Goal: Task Accomplishment & Management: Manage account settings

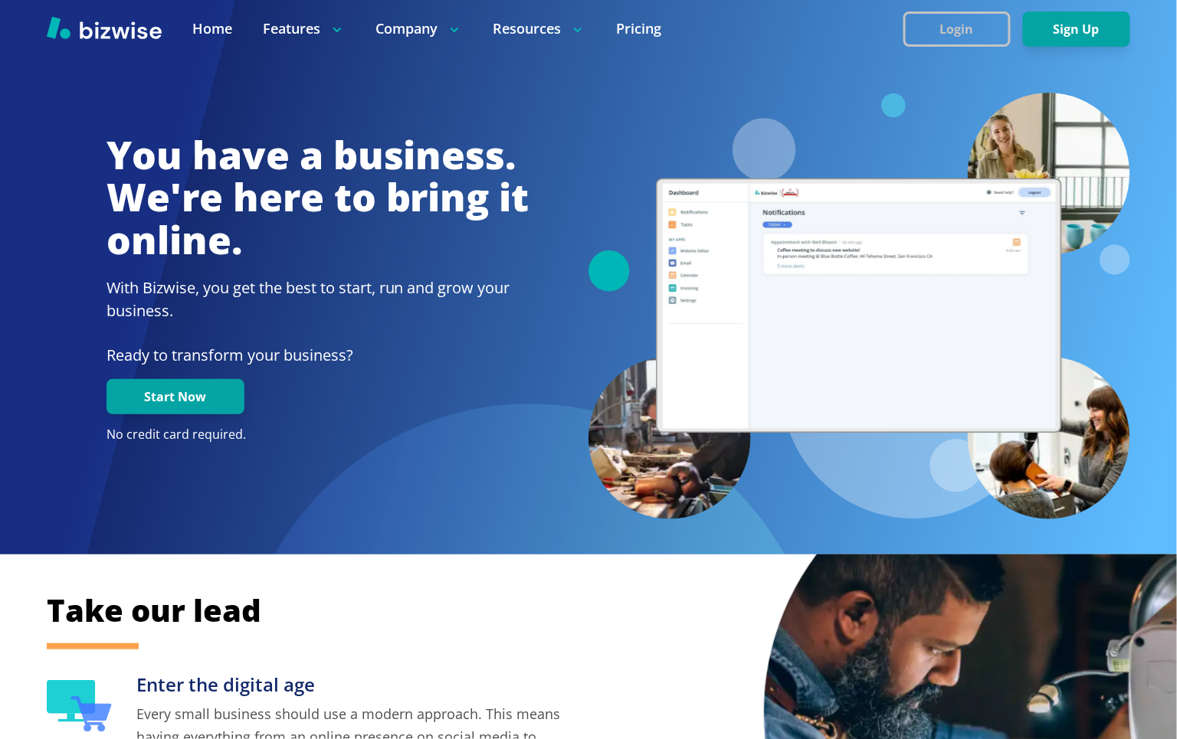
click at [914, 41] on button "Login" at bounding box center [956, 28] width 107 height 35
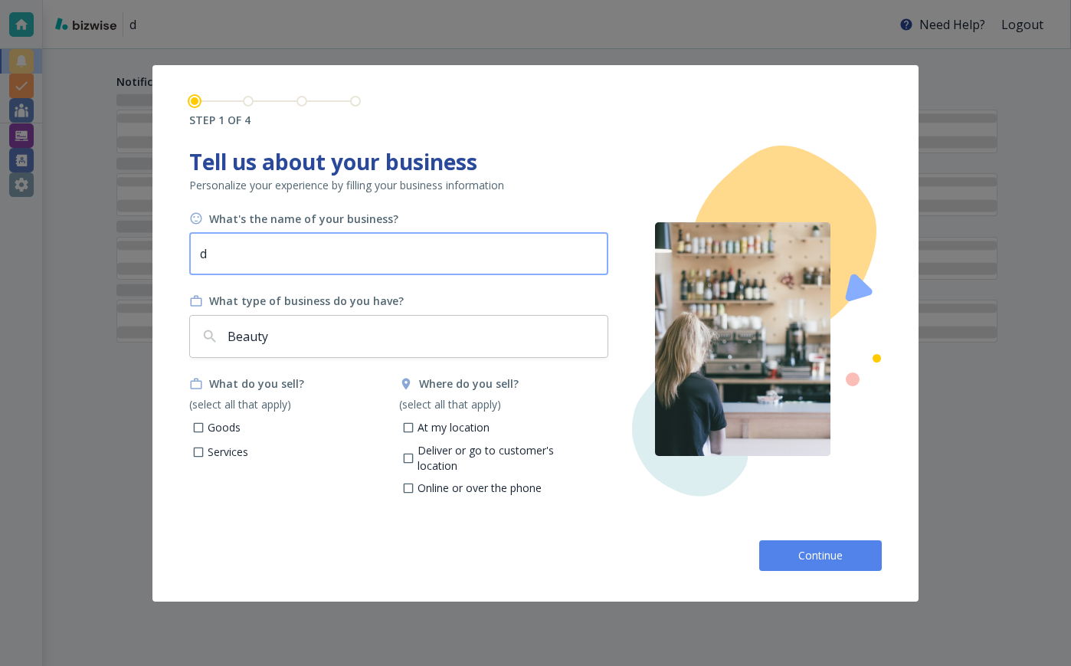
click at [323, 263] on input "d" at bounding box center [398, 253] width 419 height 43
click at [816, 551] on span "Continue" at bounding box center [820, 555] width 49 height 15
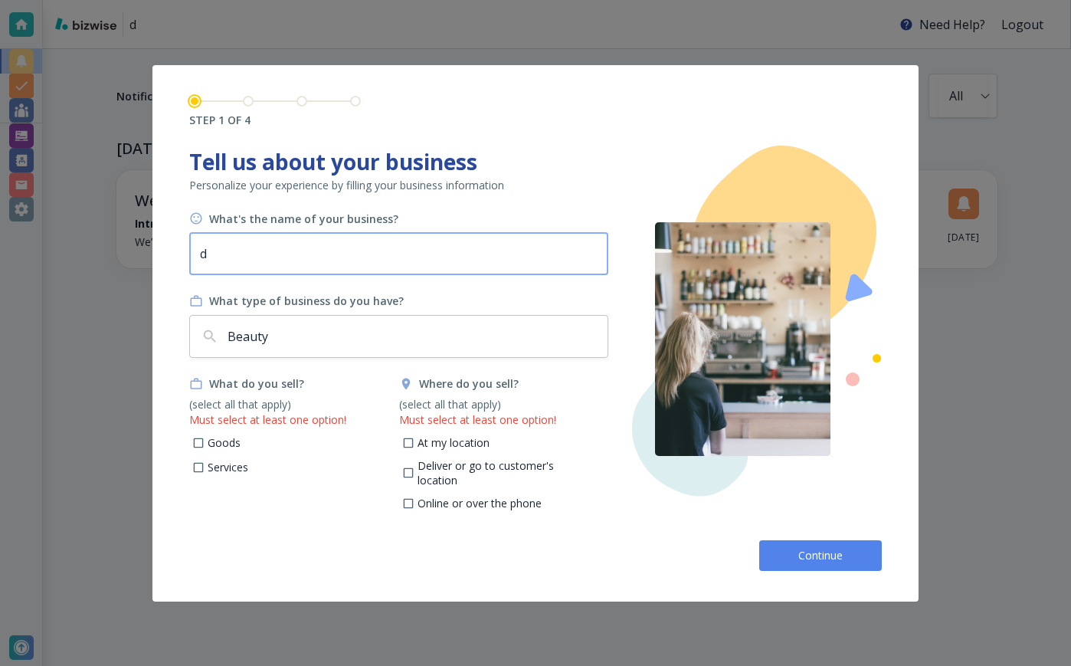
click at [352, 268] on input "d" at bounding box center [398, 253] width 419 height 43
type input "[PERSON_NAME]'s FooBar"
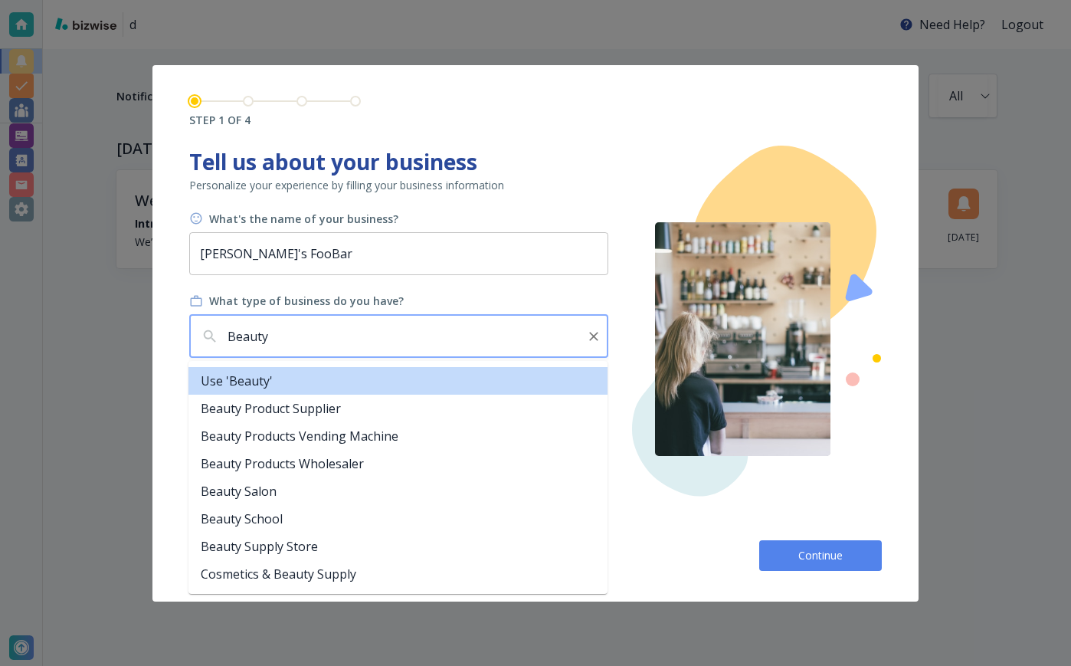
click at [323, 350] on div "Beauty ​" at bounding box center [398, 336] width 419 height 43
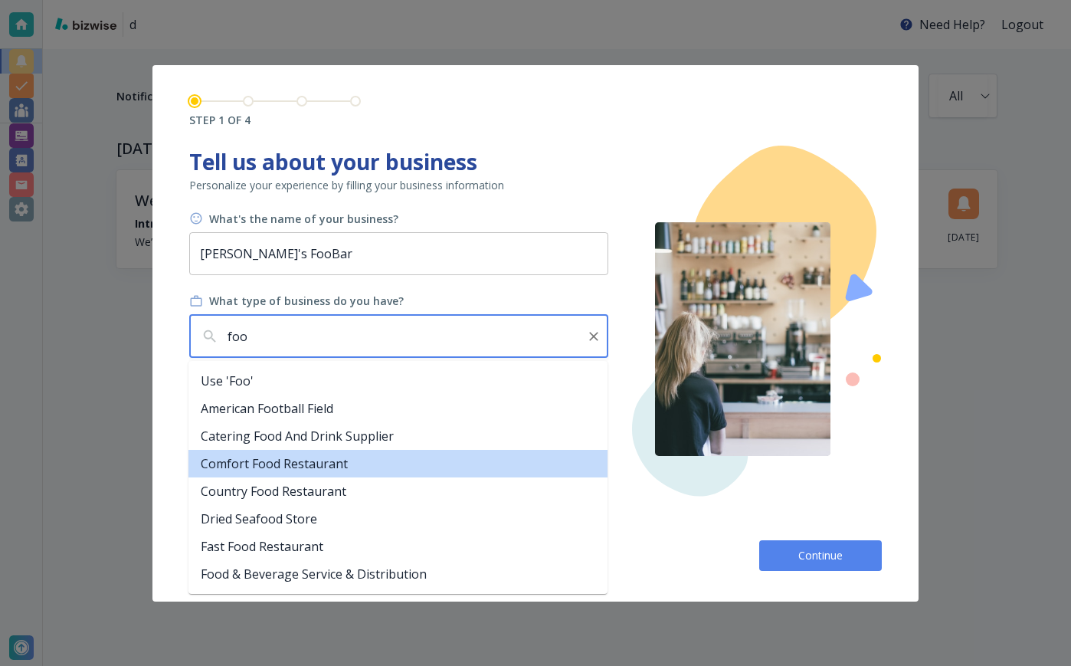
click at [313, 461] on li "Comfort Food Restaurant" at bounding box center [398, 464] width 419 height 28
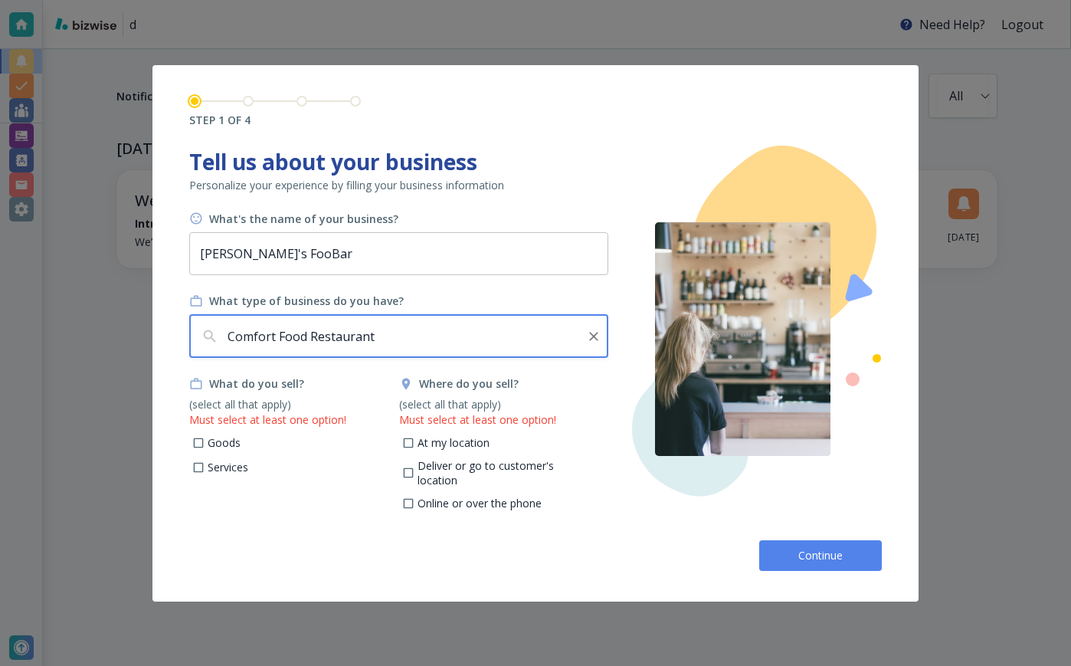
type input "Comfort Food Restaurant"
click at [231, 441] on p "Goods" at bounding box center [224, 442] width 33 height 15
click at [205, 441] on input "Goods" at bounding box center [198, 444] width 13 height 13
checkbox input "true"
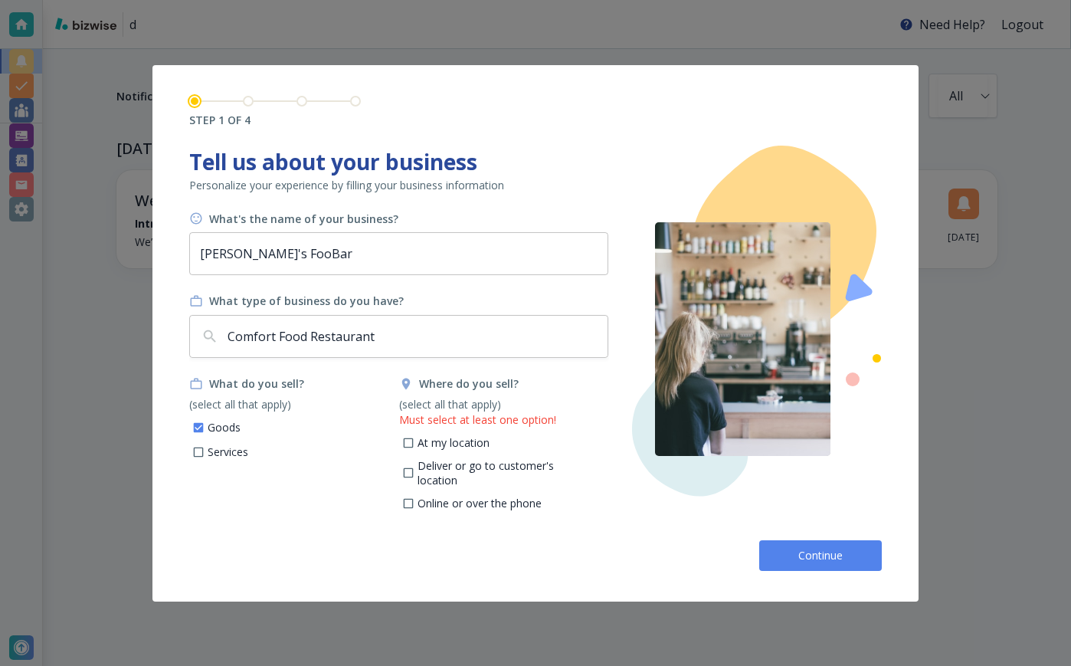
click at [459, 444] on p "At my location" at bounding box center [454, 442] width 72 height 15
click at [415, 444] on input "At my location" at bounding box center [408, 444] width 13 height 13
checkbox input "true"
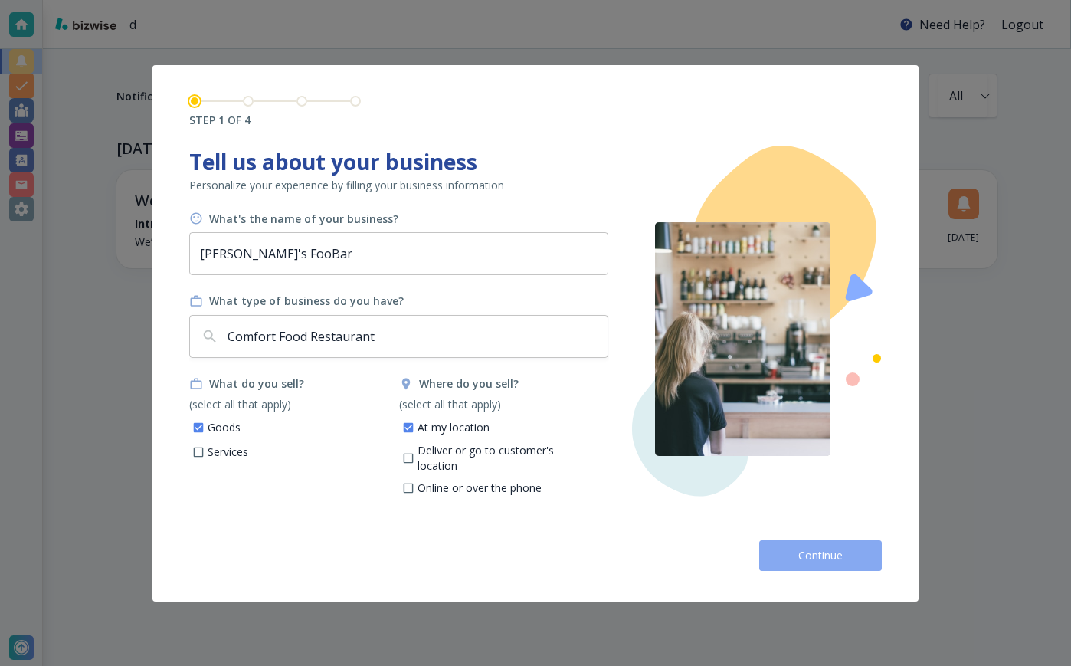
click at [808, 564] on button "Continue" at bounding box center [820, 555] width 123 height 31
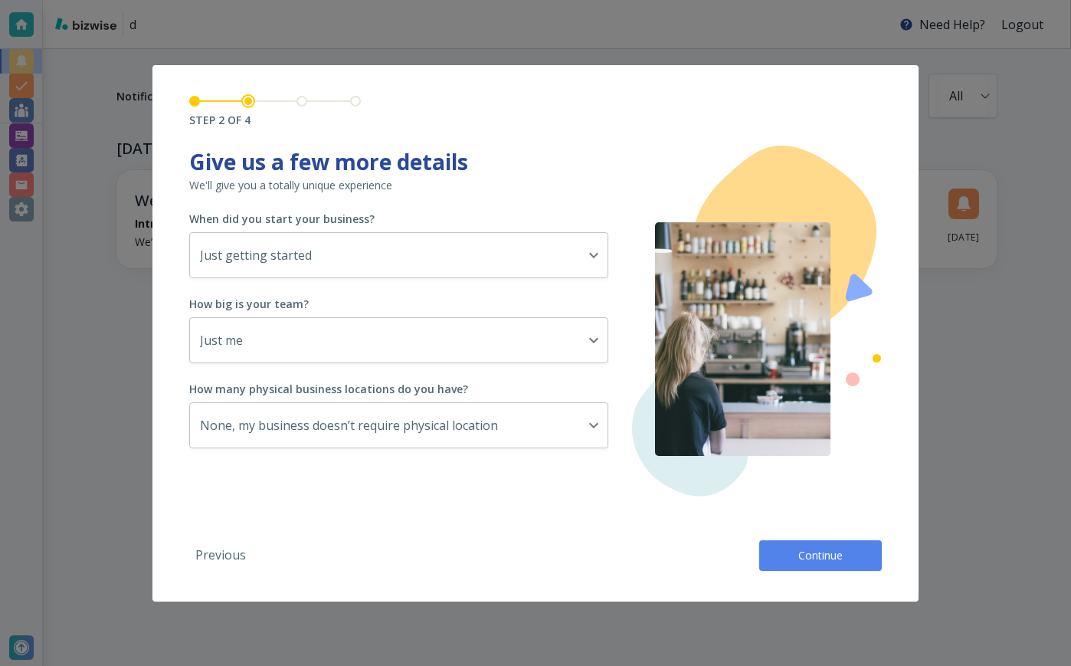
click at [808, 564] on button "Continue" at bounding box center [820, 555] width 123 height 31
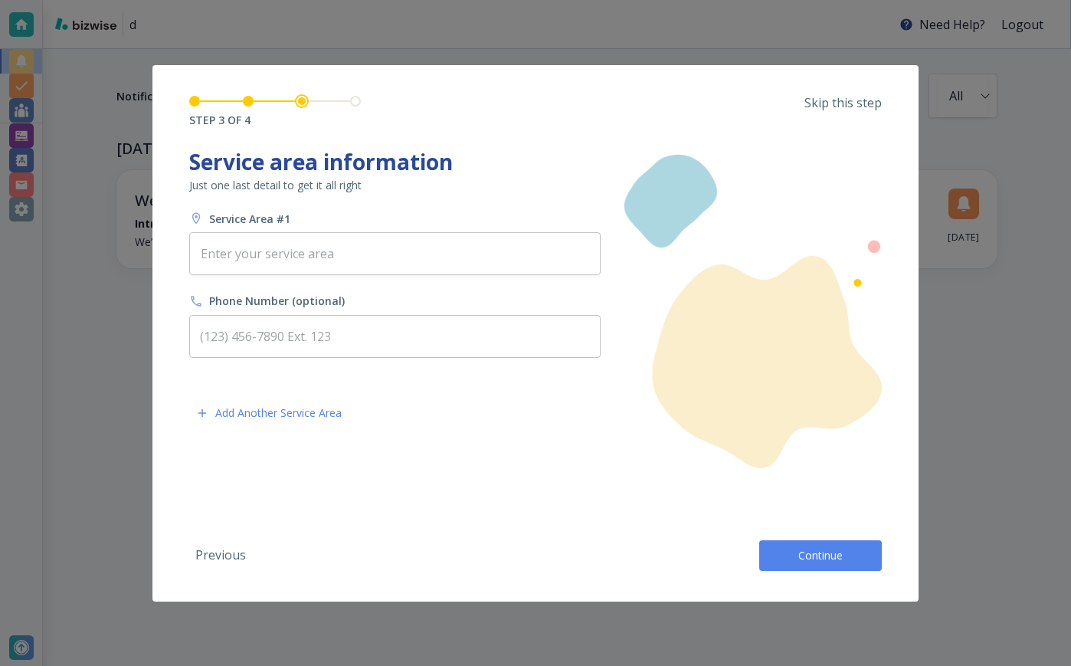
click at [808, 564] on button "Continue" at bounding box center [820, 555] width 123 height 31
click at [808, 564] on div "Previous Continue" at bounding box center [535, 549] width 693 height 43
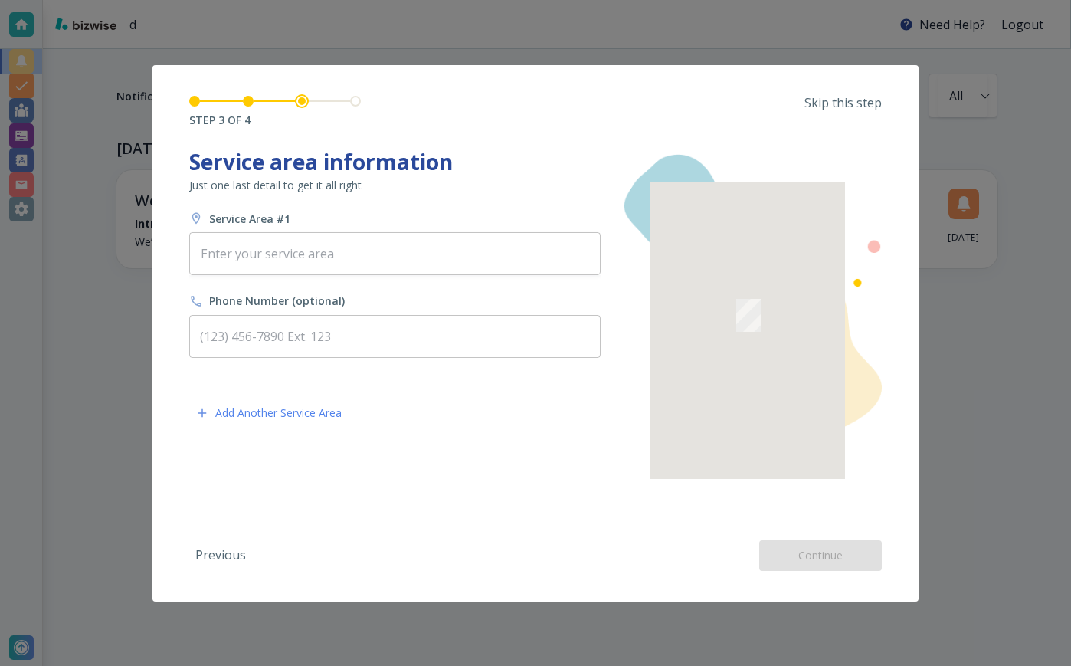
click at [808, 564] on div "Previous Continue" at bounding box center [535, 549] width 693 height 43
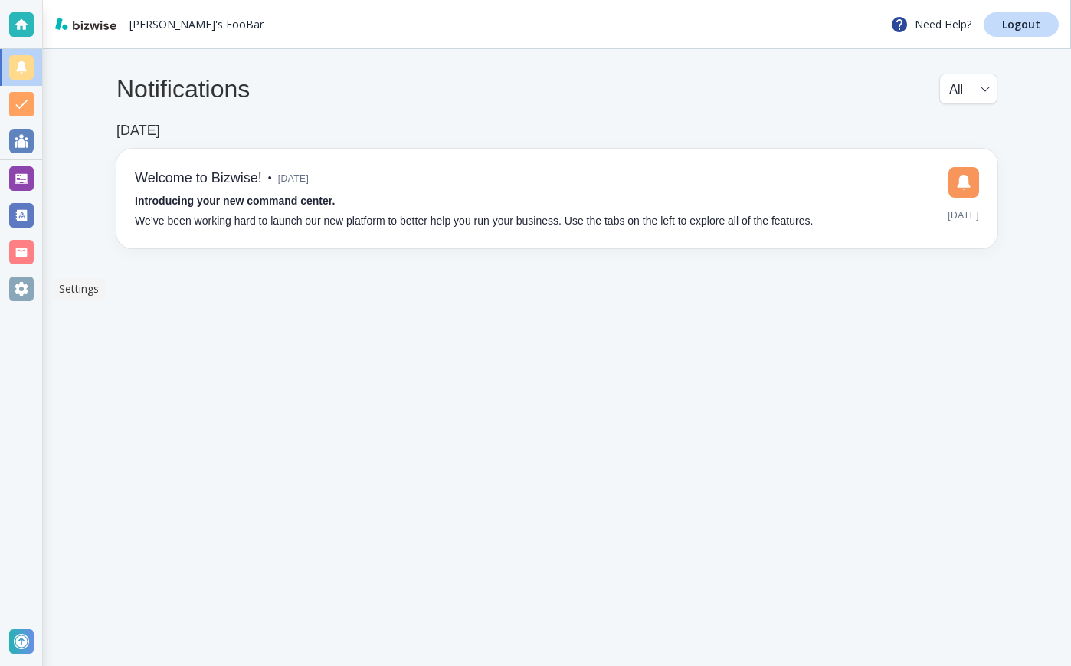
click at [17, 293] on div at bounding box center [21, 289] width 25 height 25
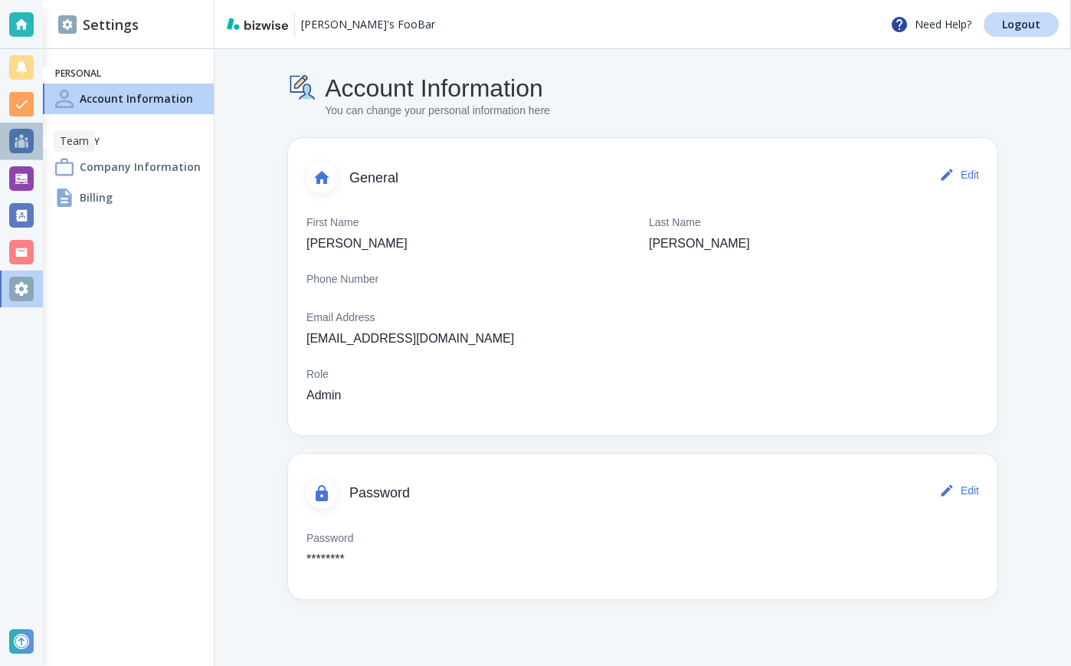
click at [28, 156] on div at bounding box center [21, 141] width 43 height 37
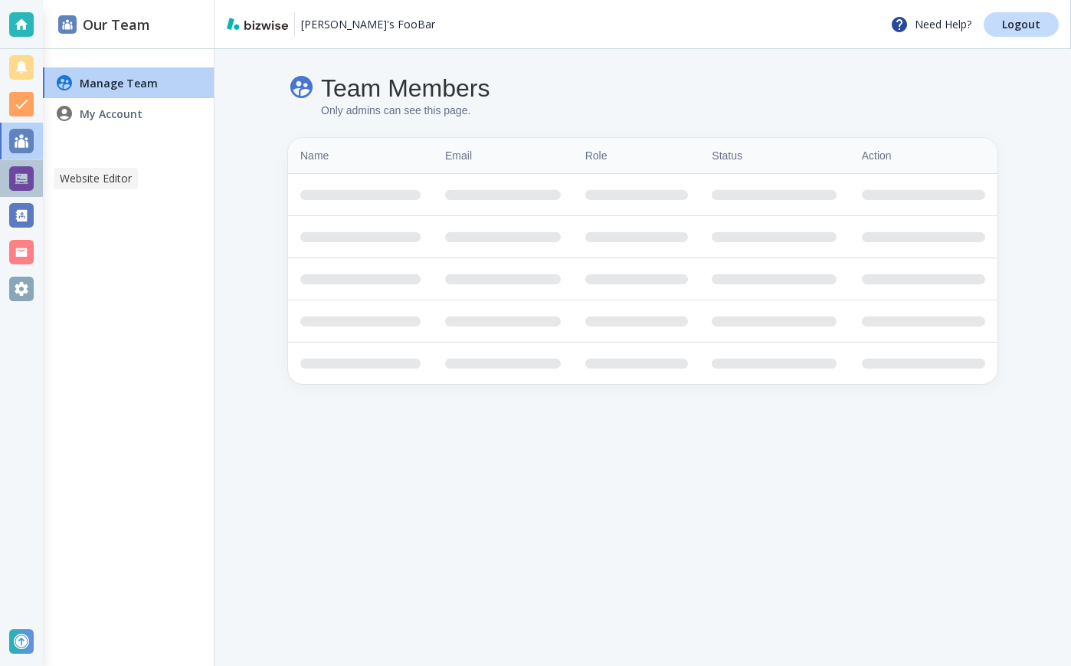
click at [25, 173] on div at bounding box center [21, 178] width 25 height 25
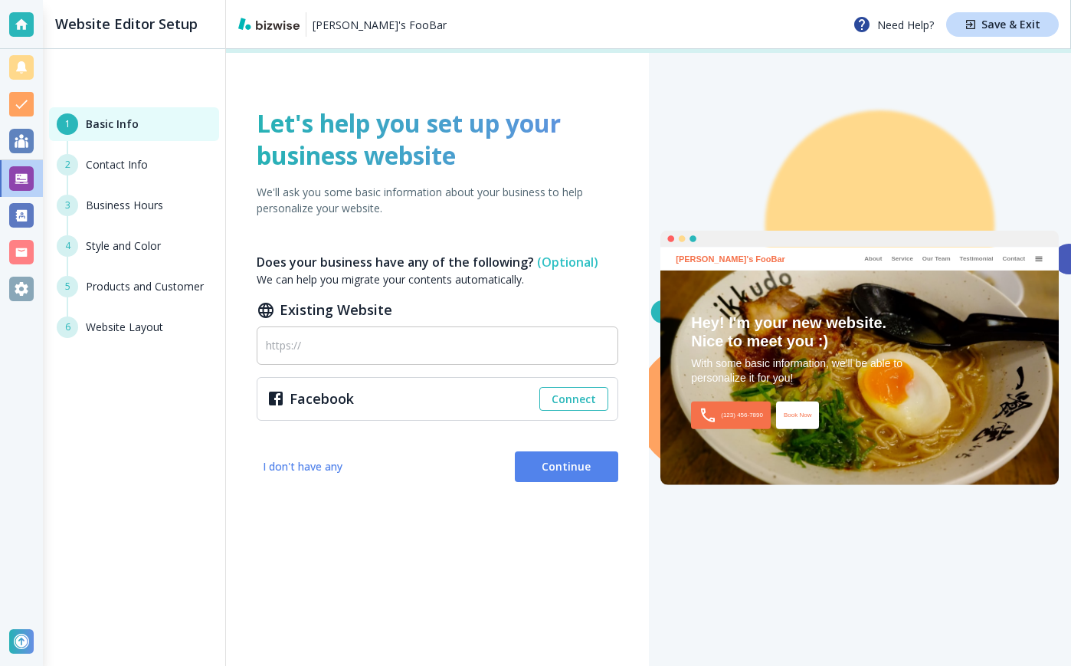
click at [537, 461] on span "Continue" at bounding box center [566, 466] width 79 height 15
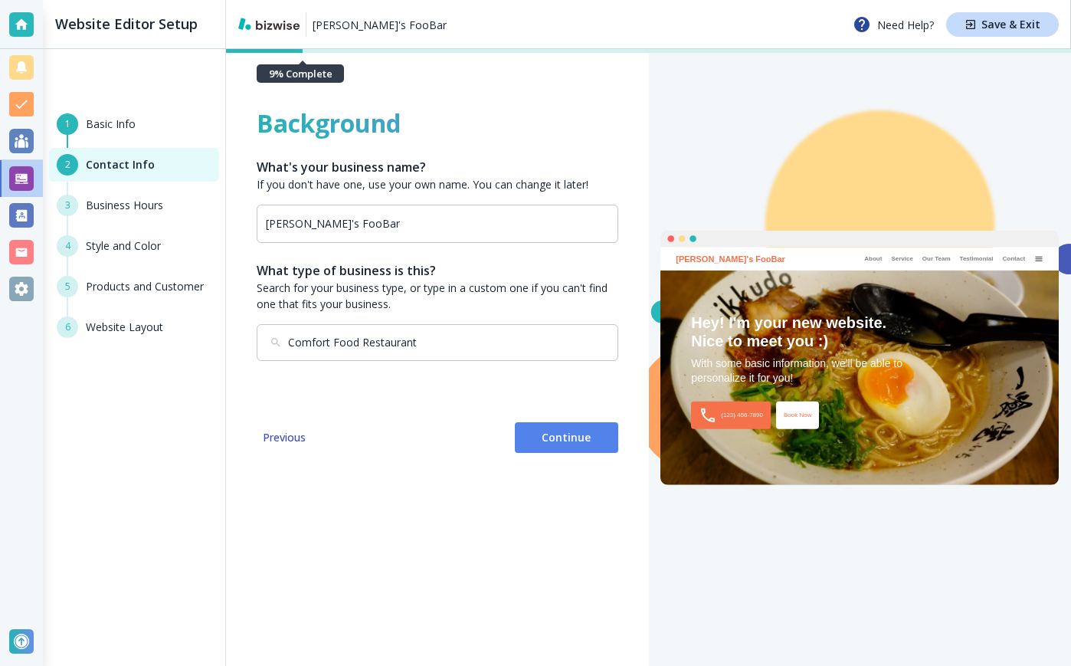
click at [537, 461] on div "Background What's your business name? If you don't have one, use your own name.…" at bounding box center [437, 357] width 423 height 617
click at [547, 446] on button "Continue" at bounding box center [566, 437] width 103 height 31
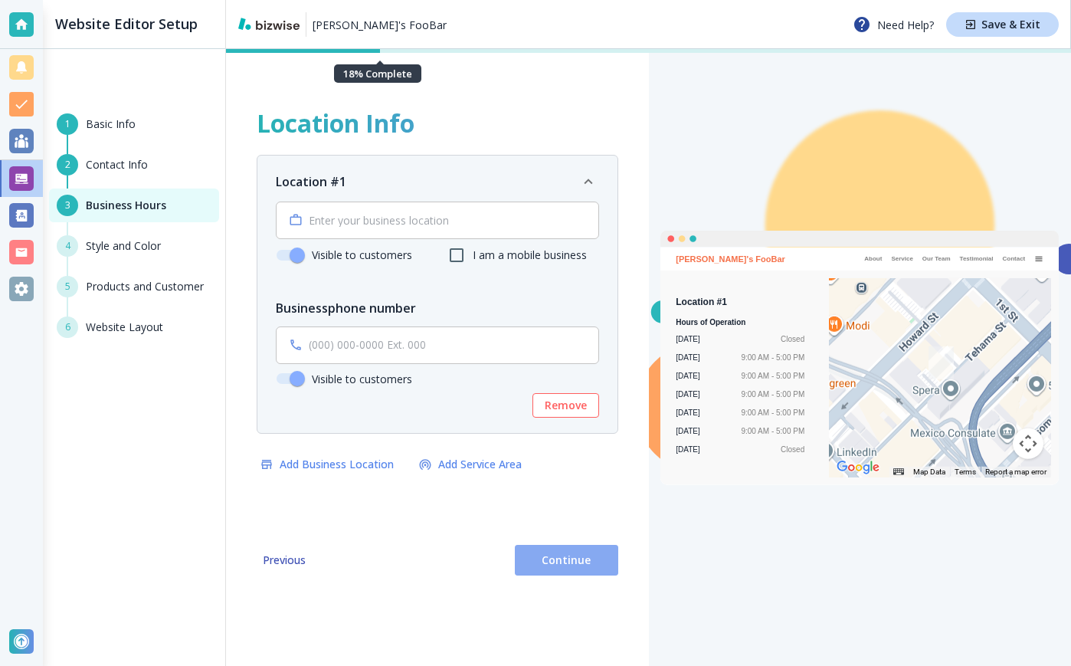
click at [539, 559] on span "Continue" at bounding box center [566, 560] width 79 height 15
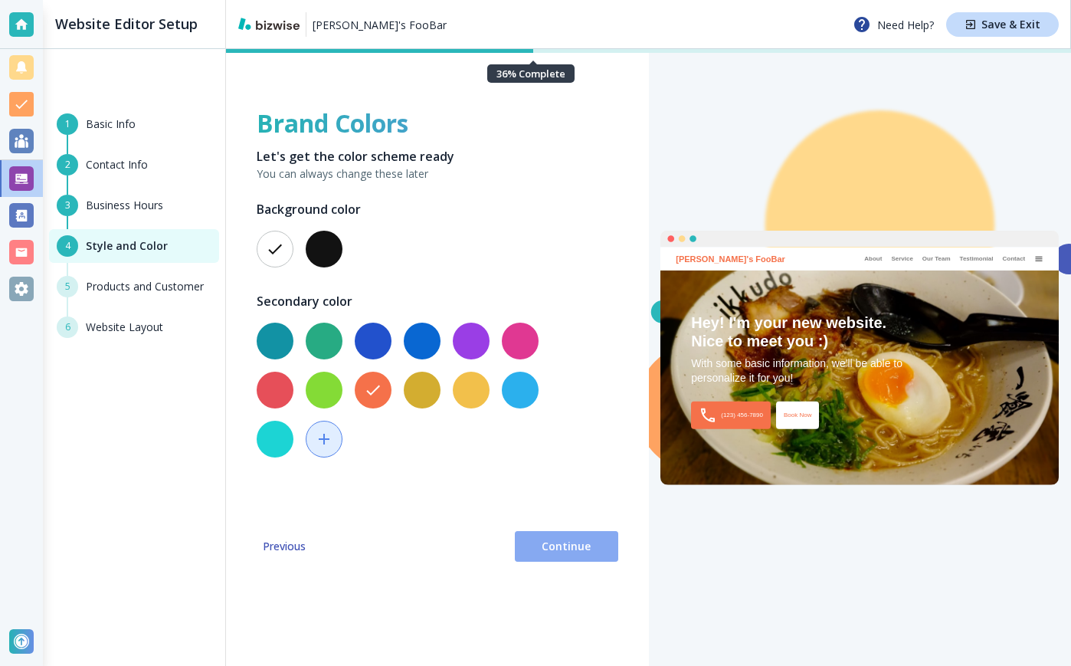
click at [561, 531] on button "Continue" at bounding box center [566, 546] width 103 height 31
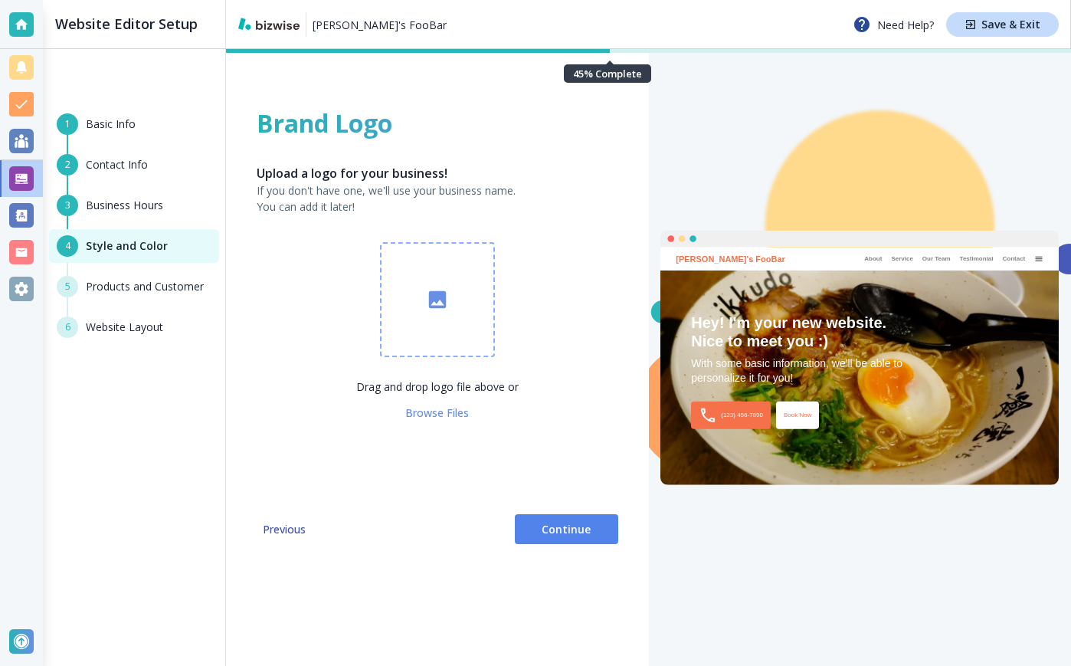
click at [561, 530] on span "Continue" at bounding box center [566, 529] width 79 height 15
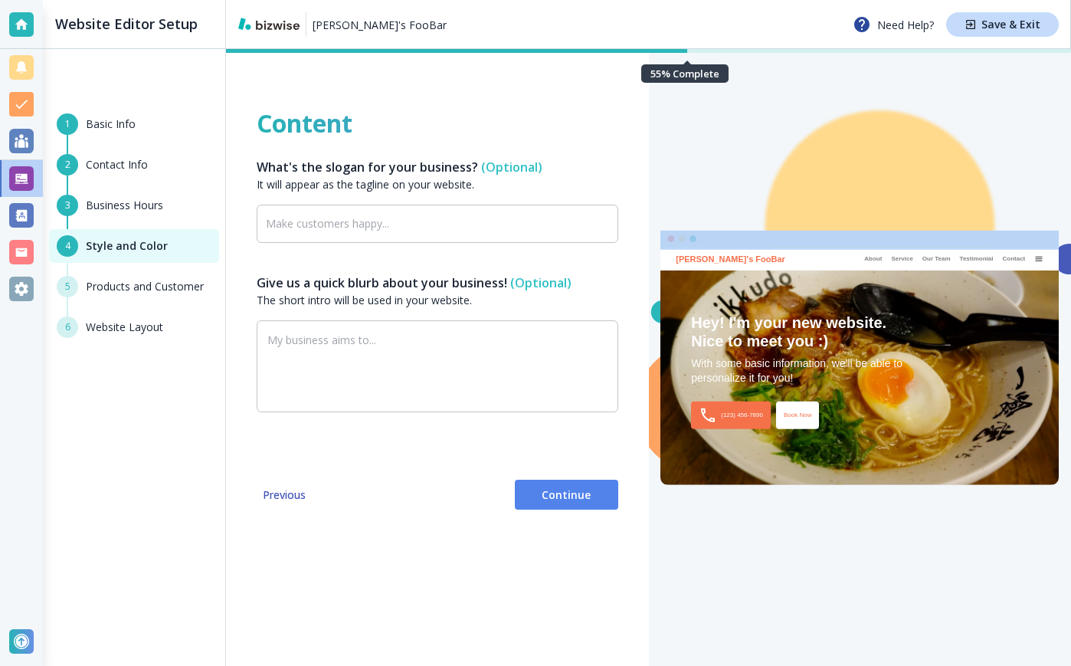
click at [561, 530] on div "Content What's the slogan for your business? (Optional) It will appear as the t…" at bounding box center [437, 357] width 423 height 617
click at [575, 500] on span "Continue" at bounding box center [566, 494] width 79 height 15
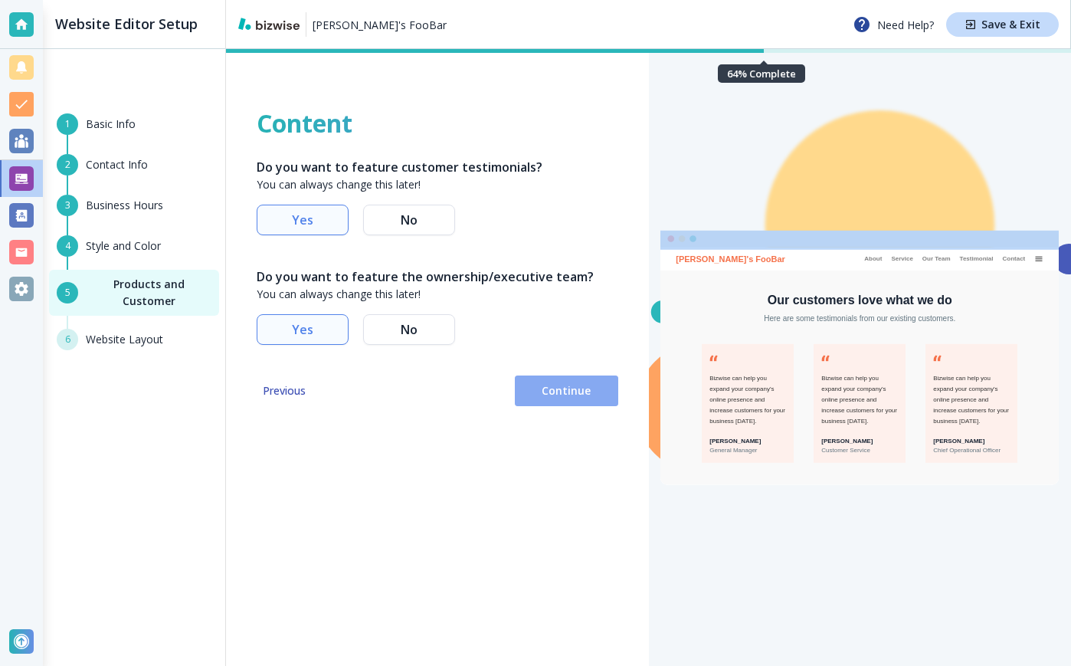
click at [596, 377] on button "Continue" at bounding box center [566, 390] width 103 height 31
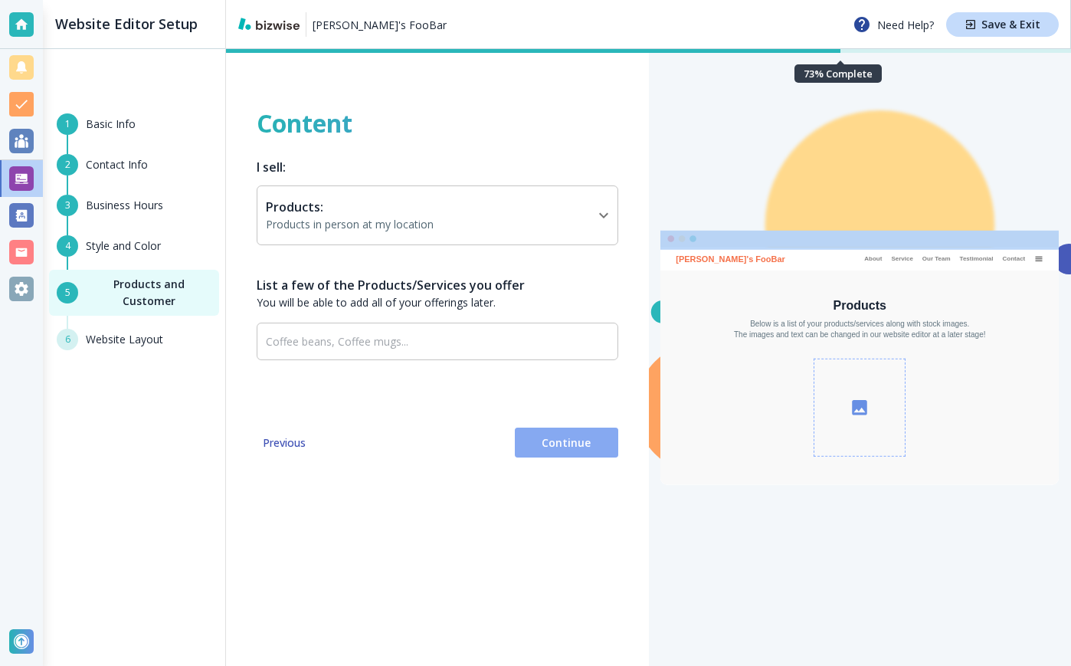
click at [556, 437] on span "Continue" at bounding box center [566, 442] width 79 height 15
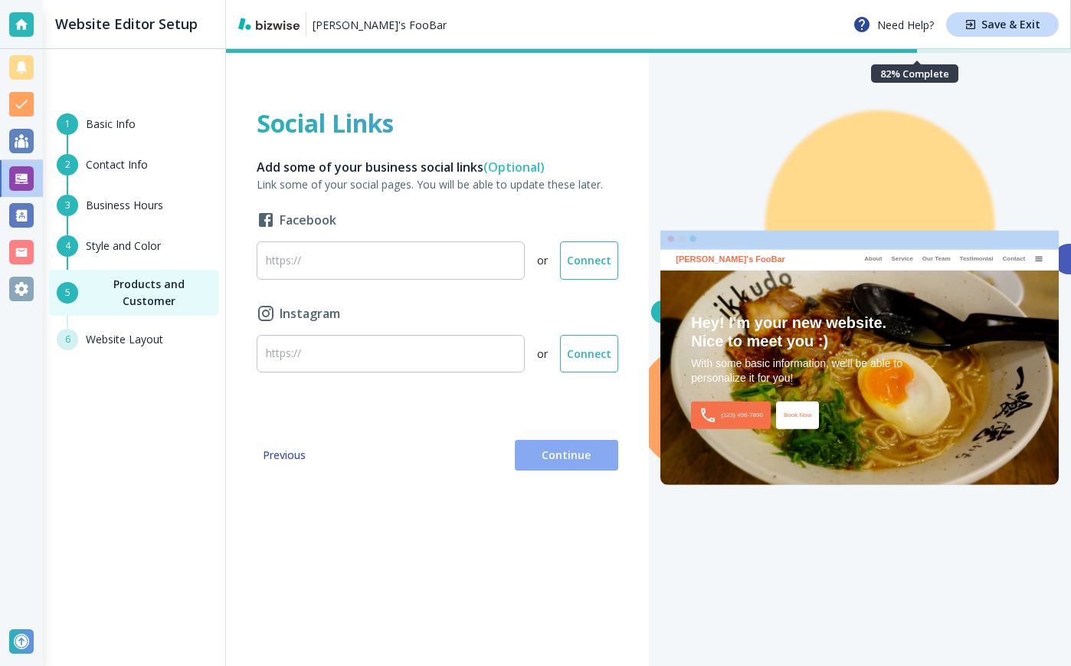
click at [546, 462] on span "Continue" at bounding box center [566, 455] width 79 height 15
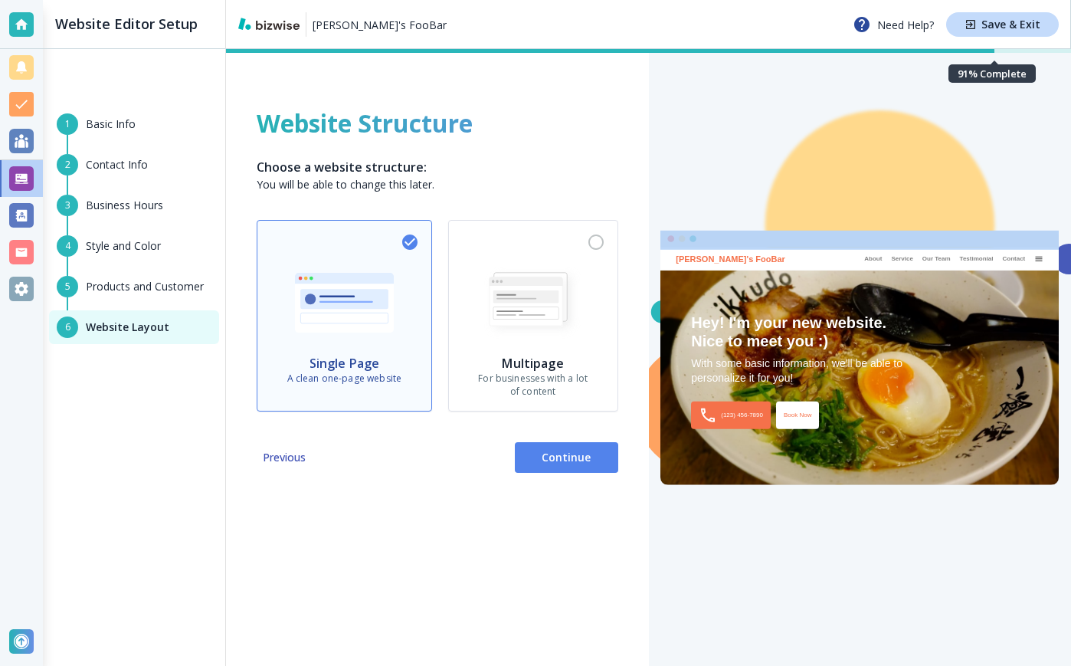
click at [546, 462] on span "Continue" at bounding box center [566, 457] width 79 height 15
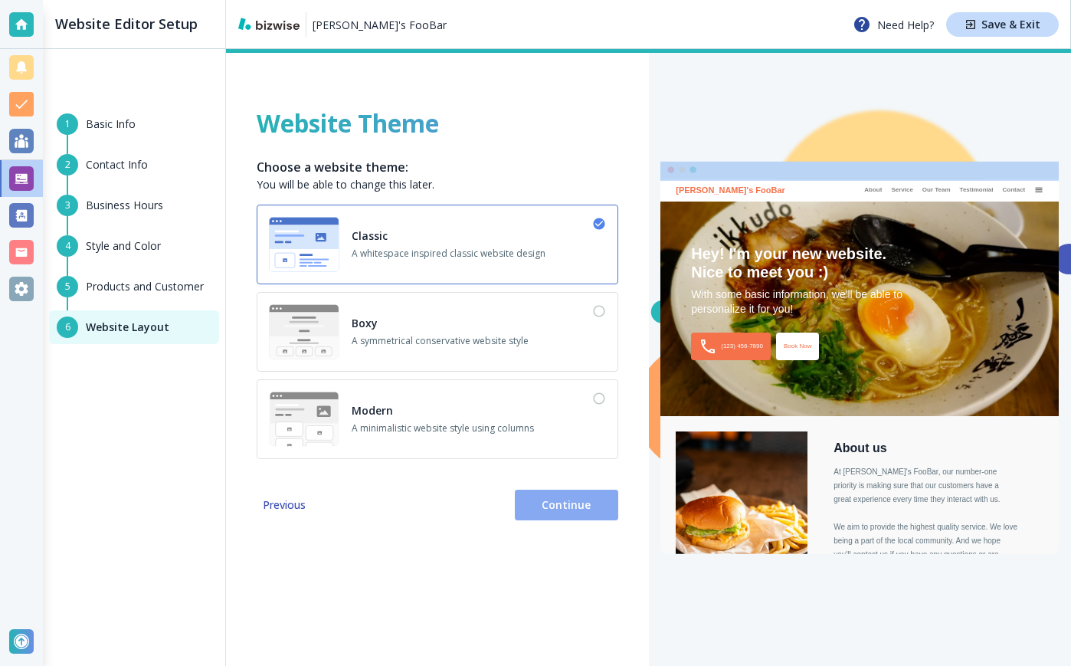
click at [539, 503] on span "Continue" at bounding box center [566, 504] width 79 height 15
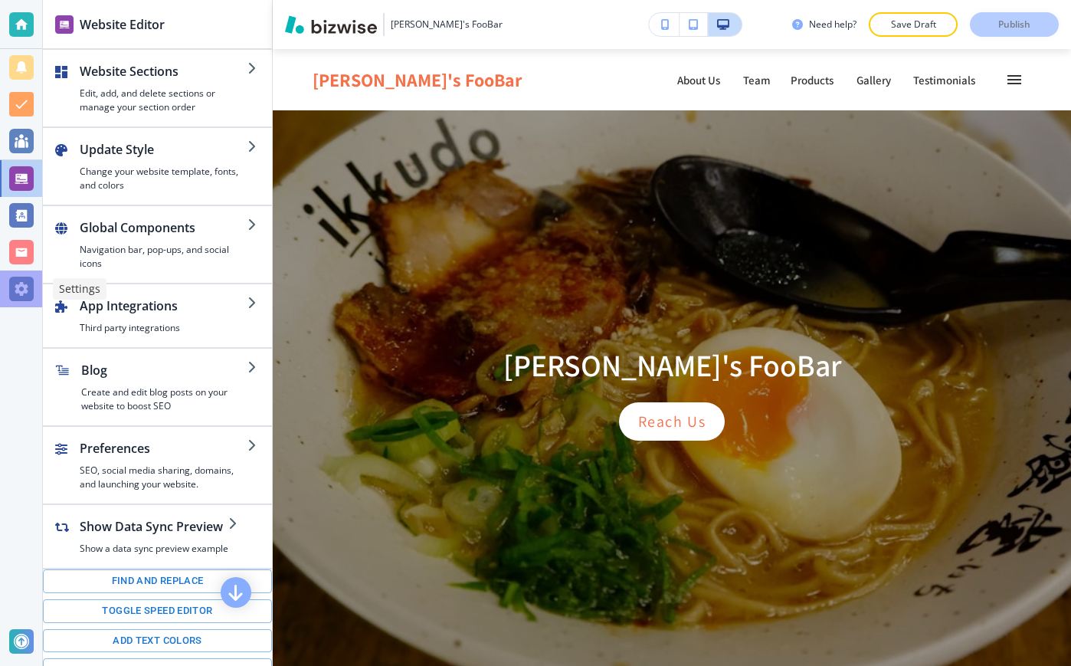
click at [21, 286] on div at bounding box center [21, 289] width 25 height 25
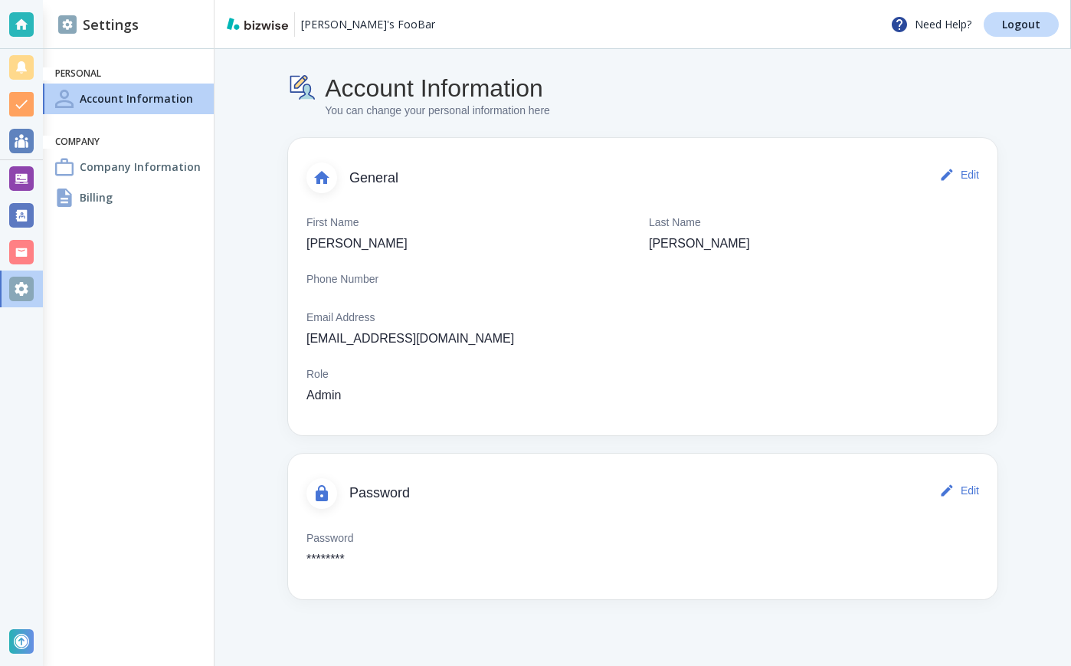
click at [130, 173] on h4 "Company Information" at bounding box center [140, 167] width 121 height 16
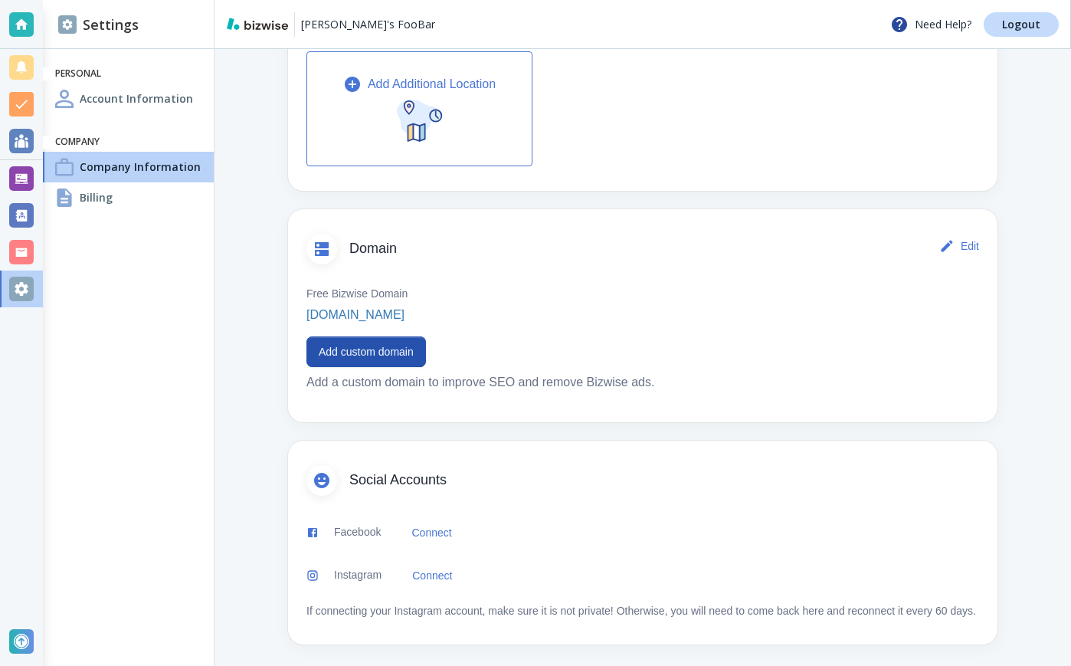
scroll to position [547, 0]
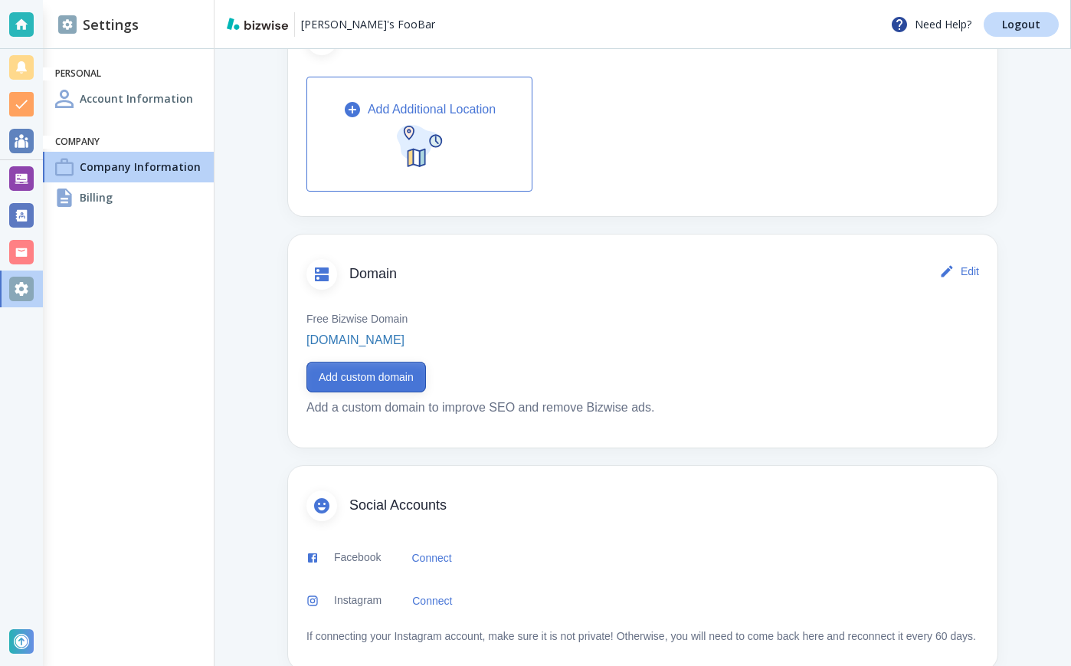
click at [406, 385] on button "Add custom domain" at bounding box center [367, 377] width 120 height 31
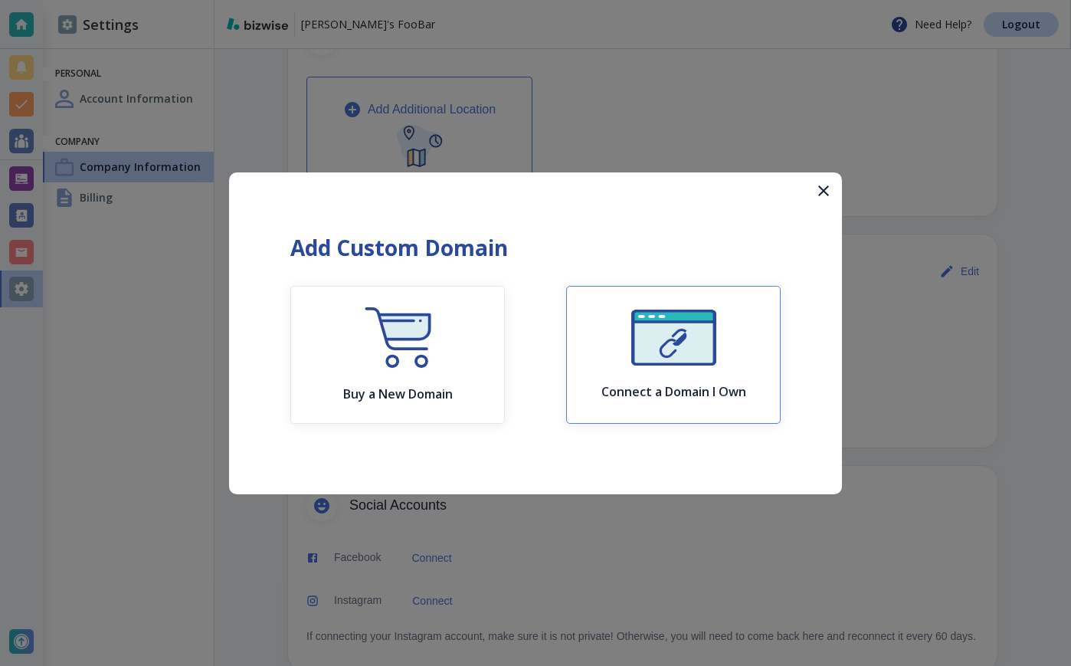
click at [685, 382] on div "Connect a Domain I Own" at bounding box center [674, 355] width 145 height 90
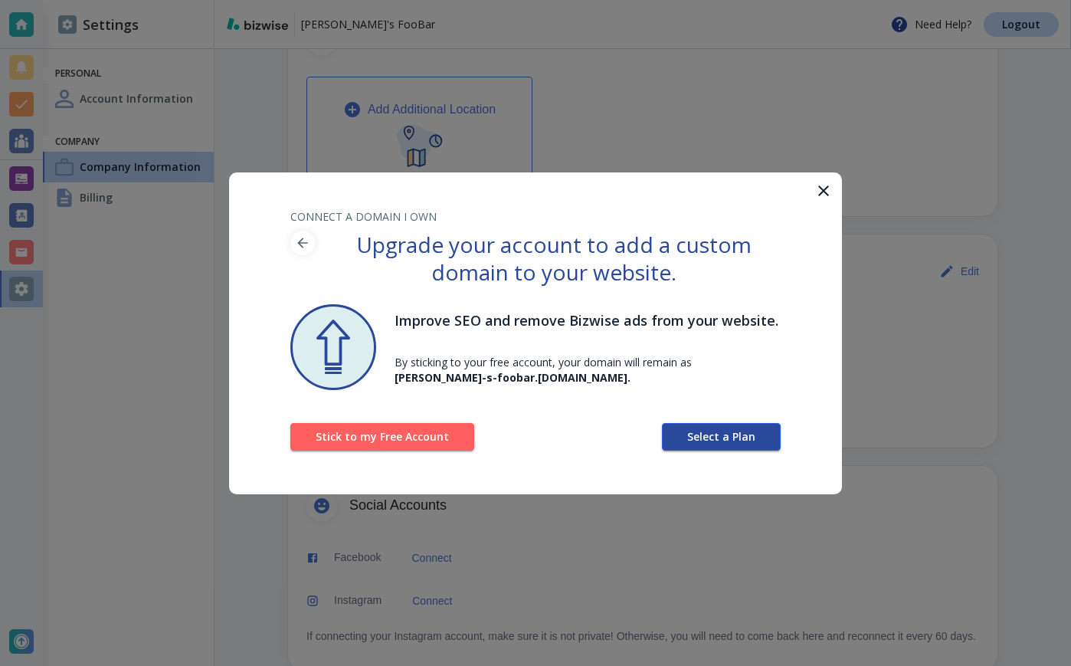
click at [731, 433] on span "Select a Plan" at bounding box center [721, 436] width 68 height 11
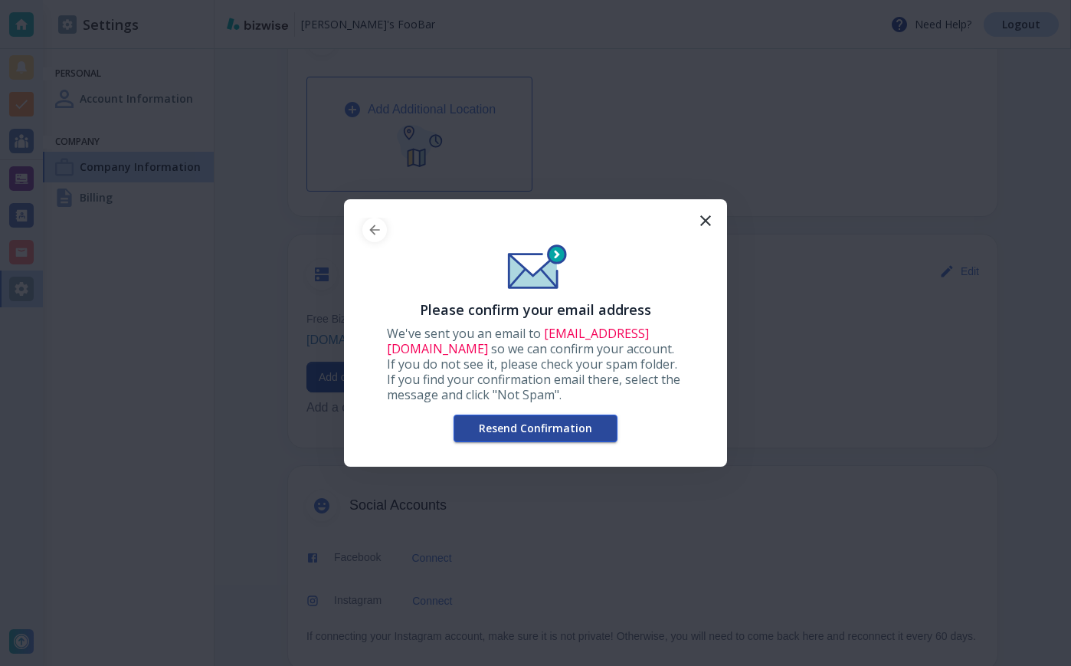
click at [576, 424] on span "Resend Confirmation" at bounding box center [535, 428] width 113 height 11
click at [123, 211] on div "Please confirm your email address We've sent you an email to antonio+12@webvelo…" at bounding box center [535, 333] width 1071 height 666
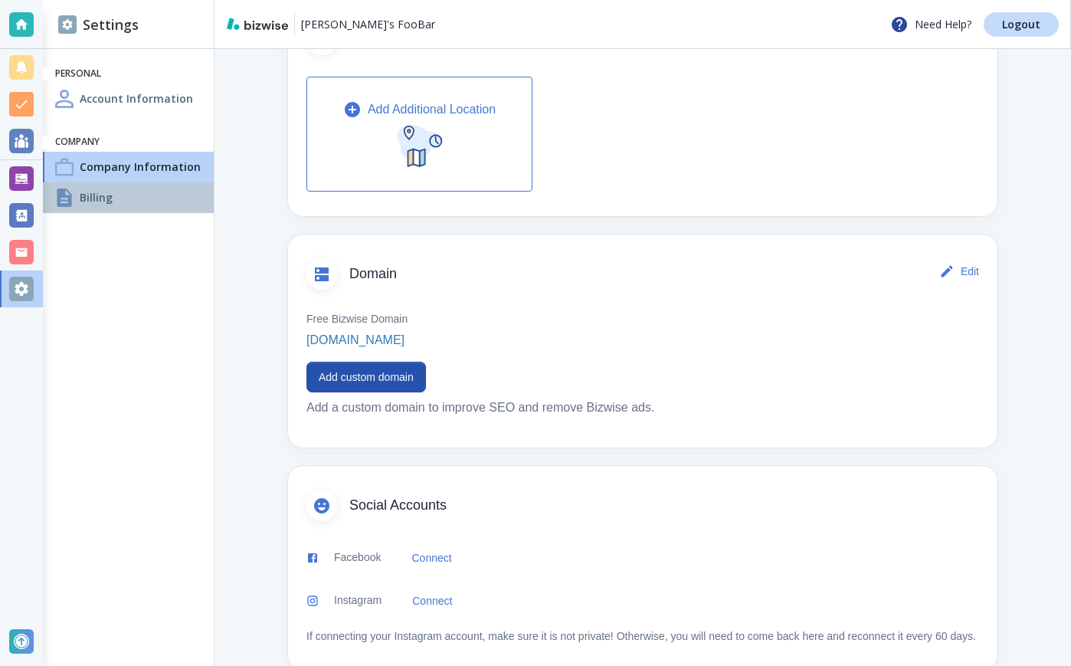
click at [123, 199] on div "Billing" at bounding box center [128, 197] width 171 height 31
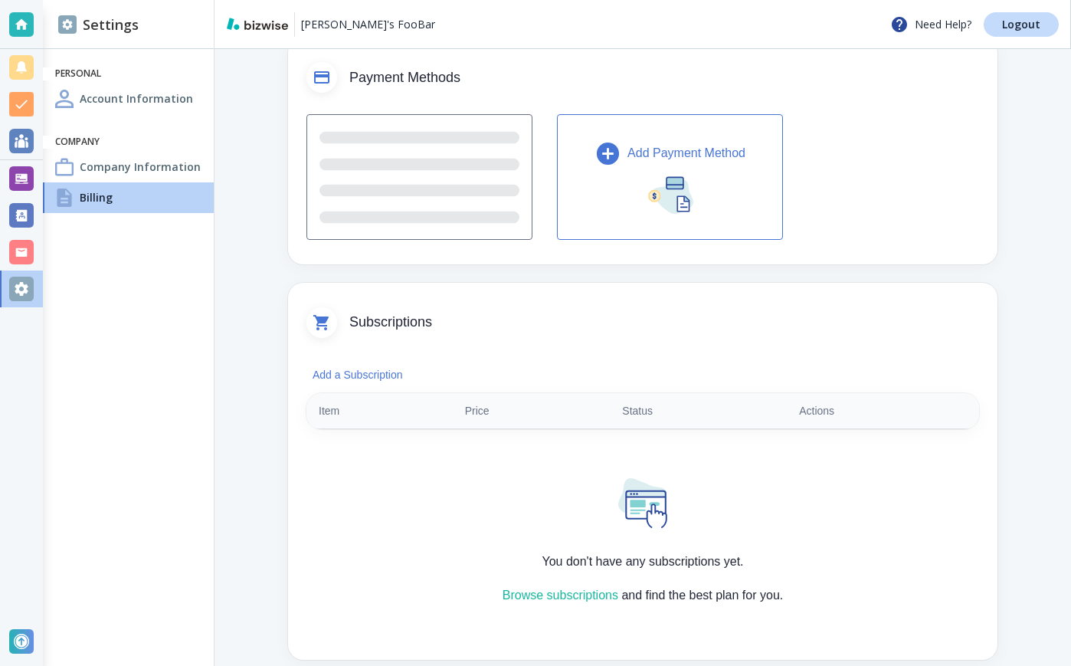
scroll to position [142, 0]
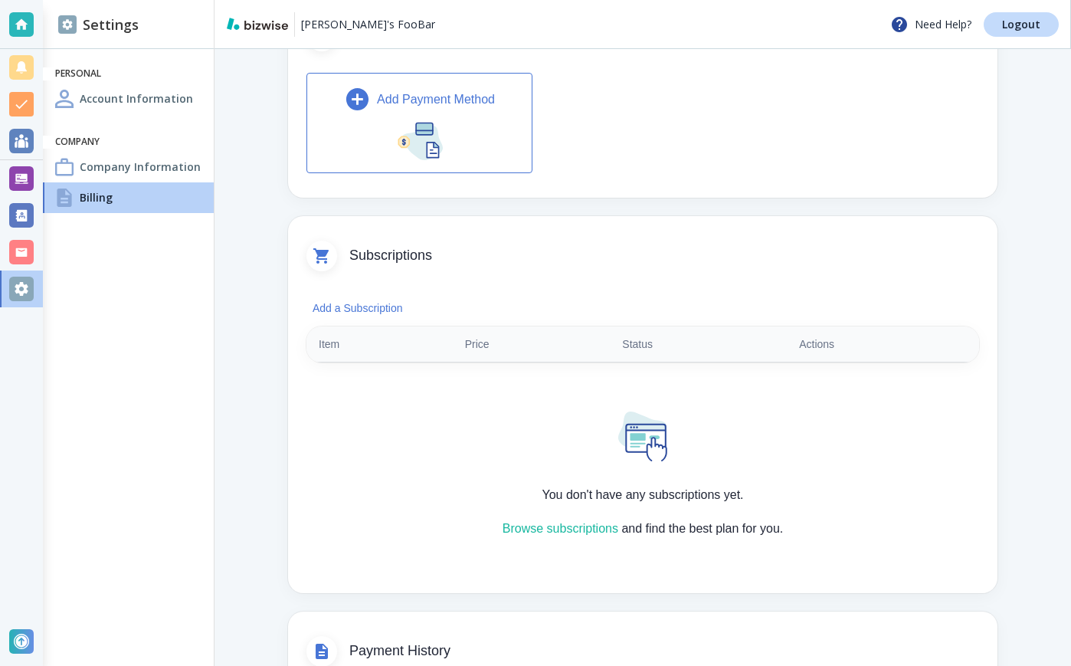
click at [438, 126] on img "button" at bounding box center [420, 139] width 46 height 41
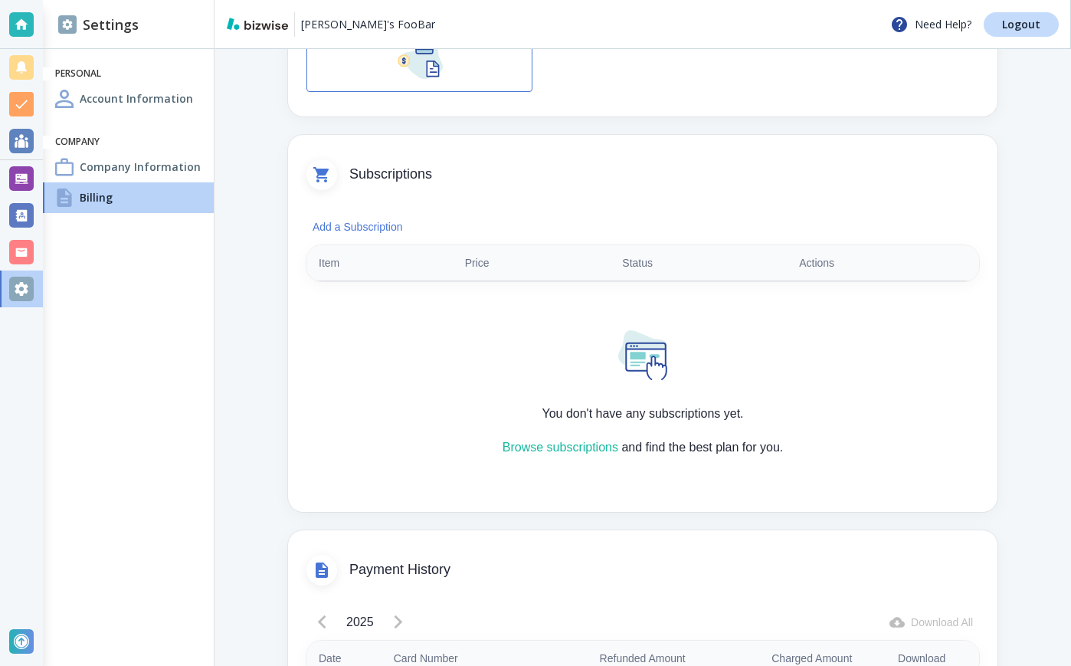
scroll to position [193, 0]
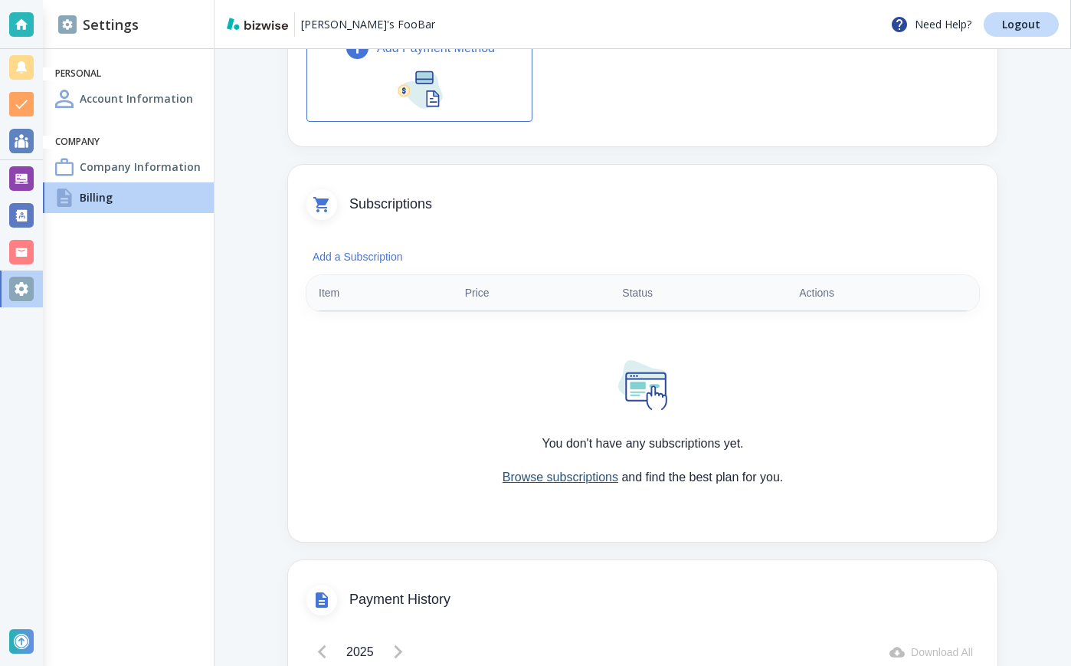
click at [539, 472] on link "Browse subscriptions" at bounding box center [561, 477] width 116 height 13
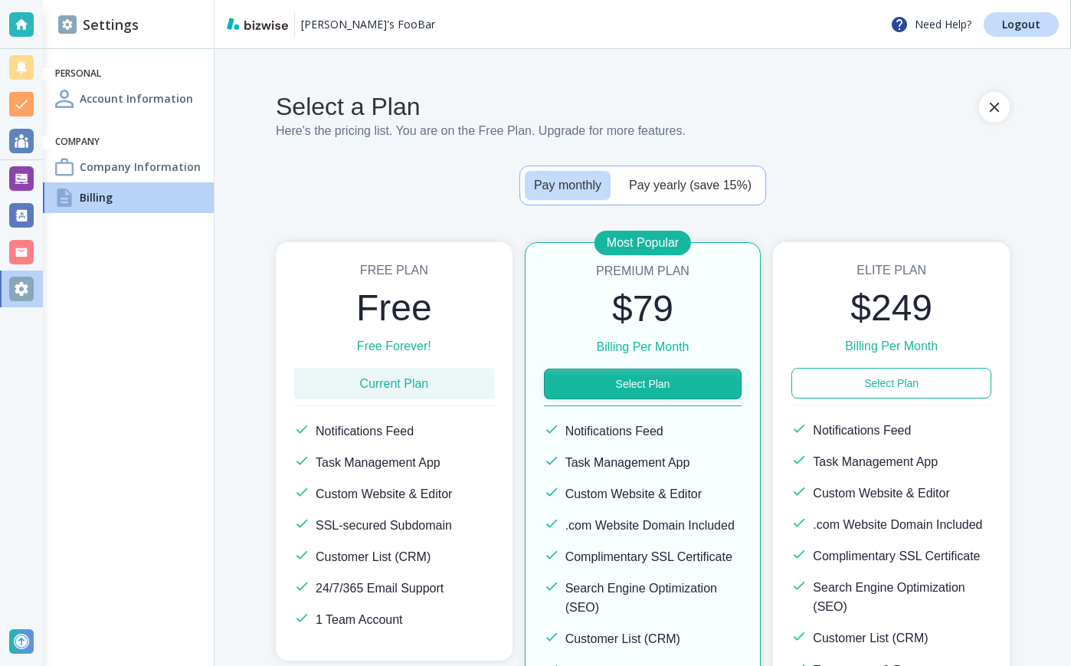
click at [617, 387] on button "Select Plan" at bounding box center [643, 384] width 198 height 31
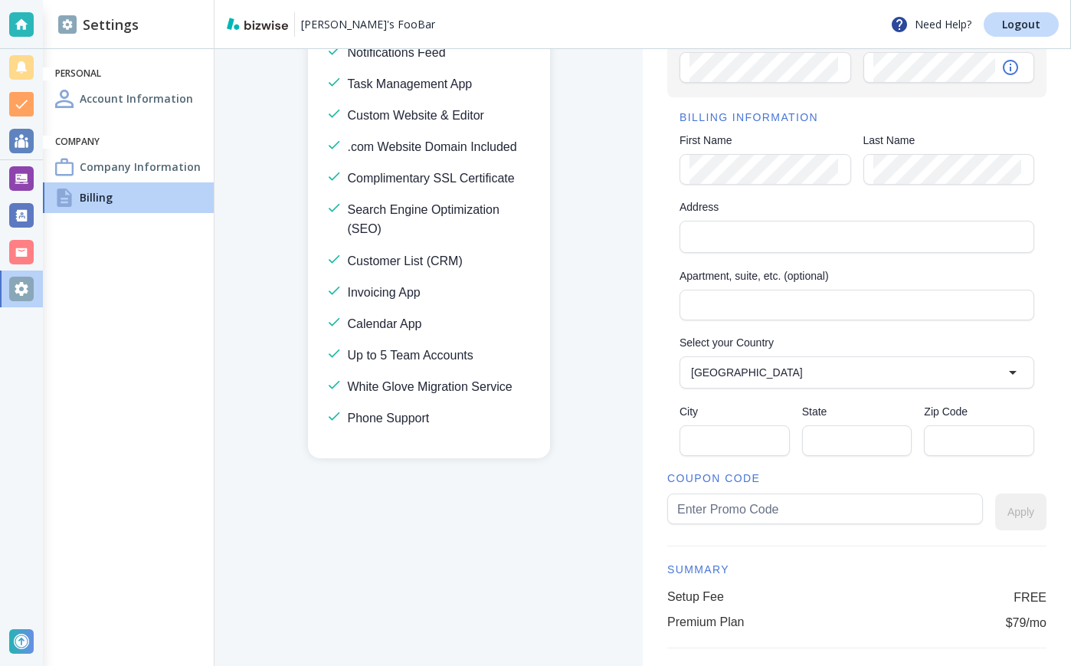
scroll to position [383, 0]
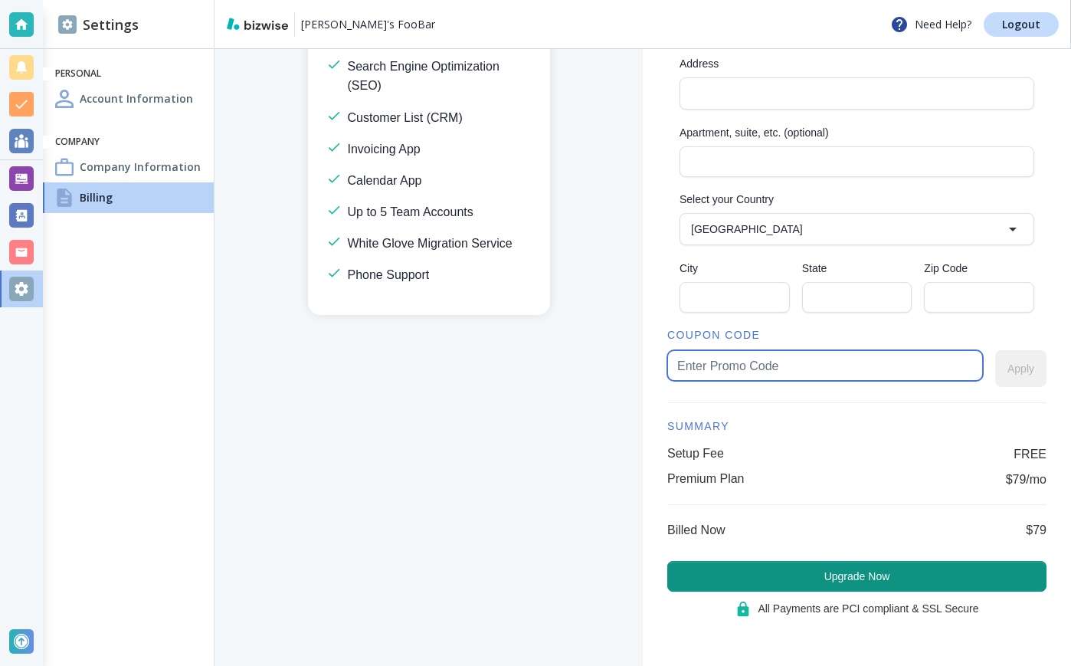
click at [724, 354] on input "text" at bounding box center [825, 365] width 296 height 29
type input "free"
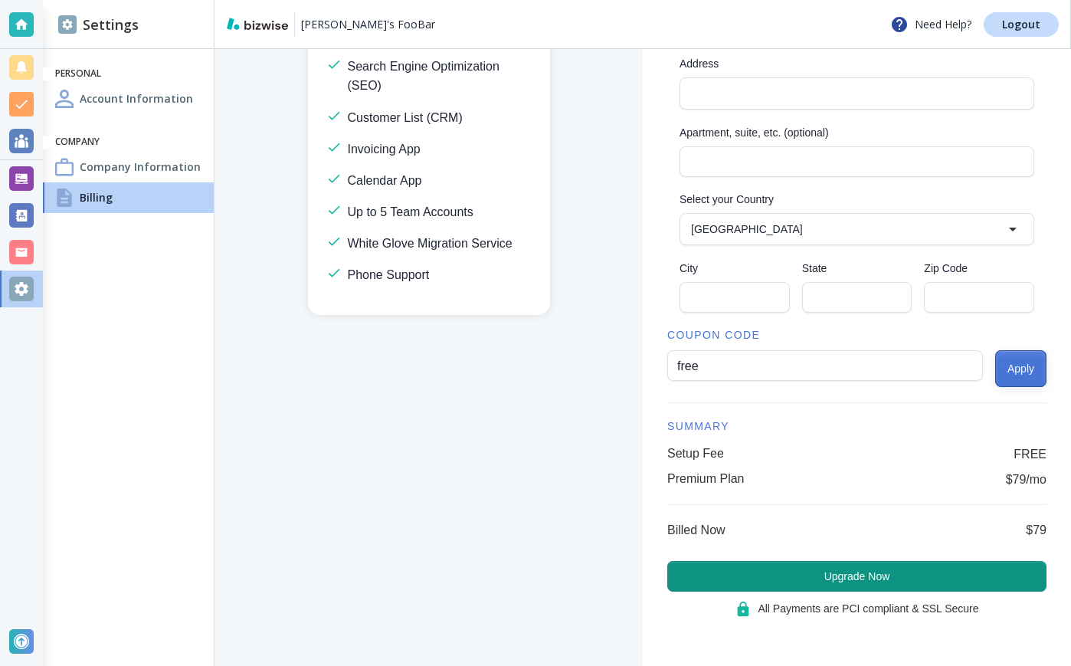
click at [1003, 385] on button "Apply" at bounding box center [1020, 368] width 51 height 37
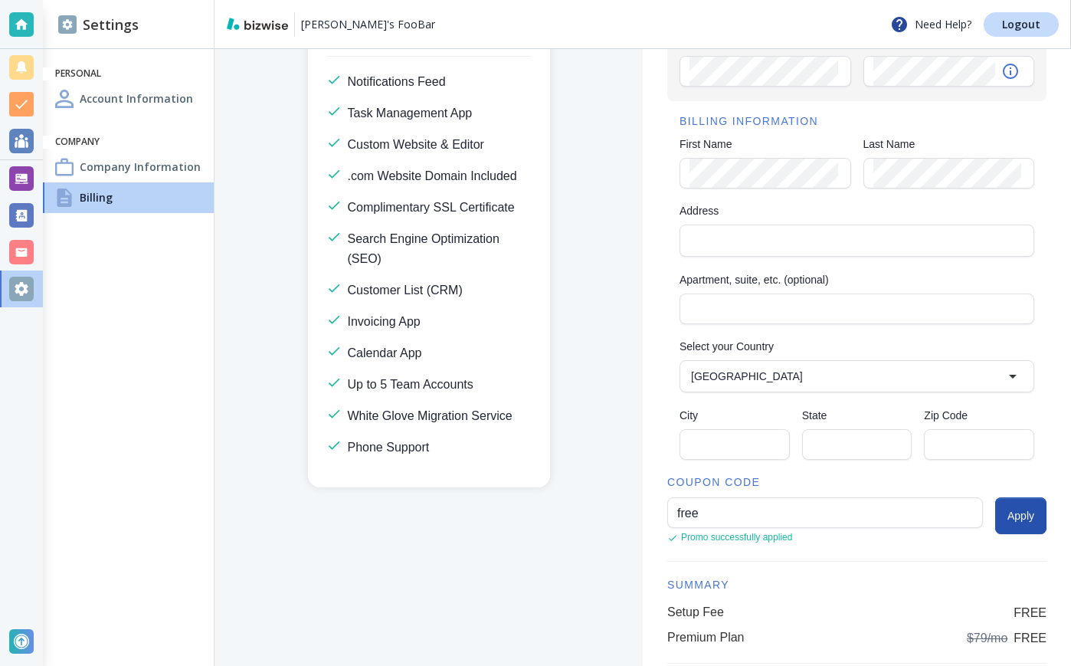
scroll to position [135, 0]
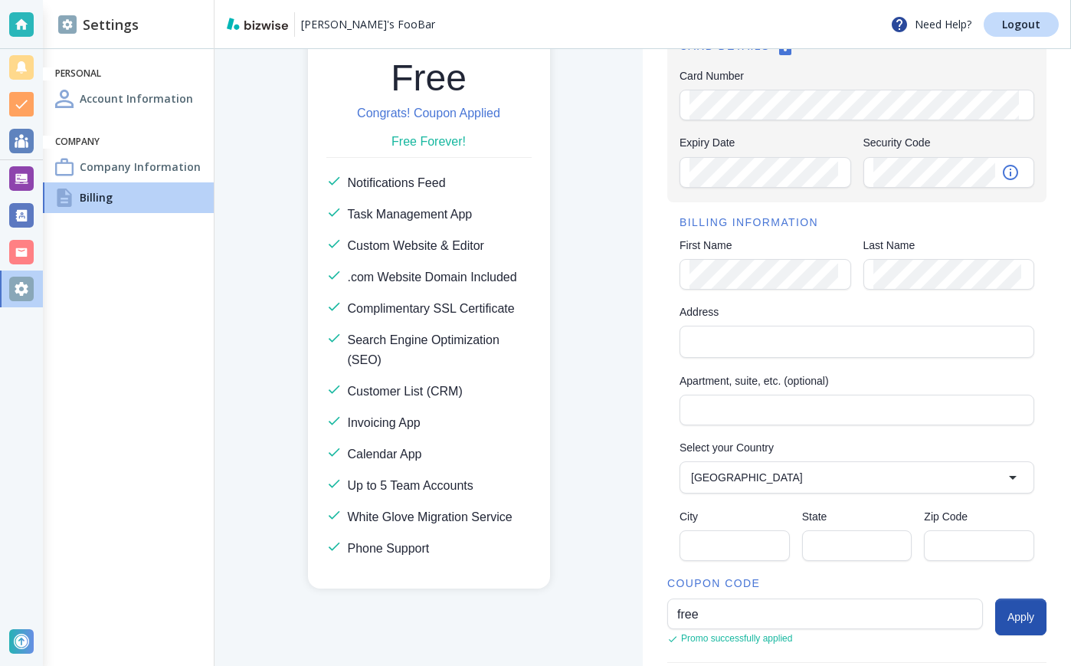
click at [775, 84] on div "Card Number Card Number" at bounding box center [857, 95] width 355 height 54
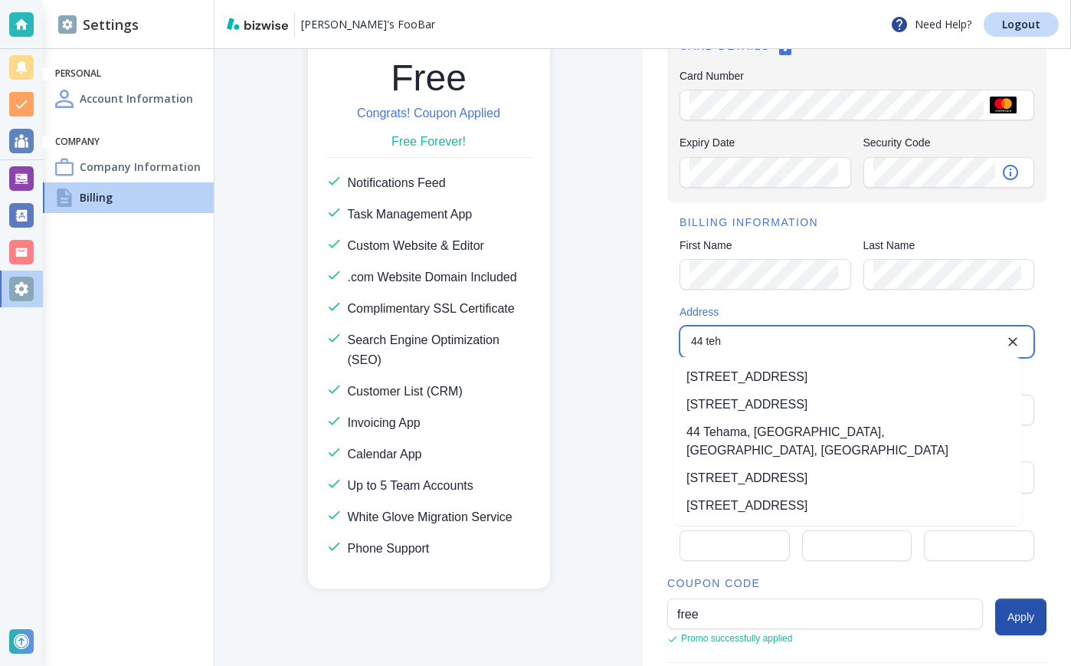
click at [795, 389] on li "44 Tehama Street, San Francisco, CA, USA" at bounding box center [848, 377] width 348 height 28
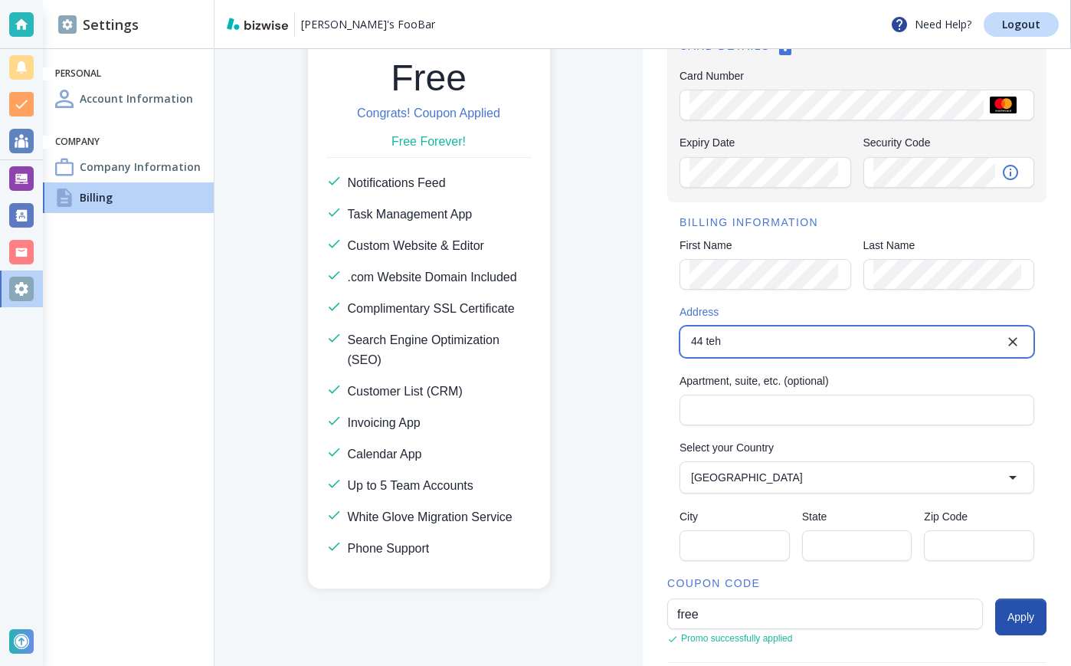
type input "44 Tehama Street"
type input "United States"
type input "San Francisco"
type input "CA"
type input "94105"
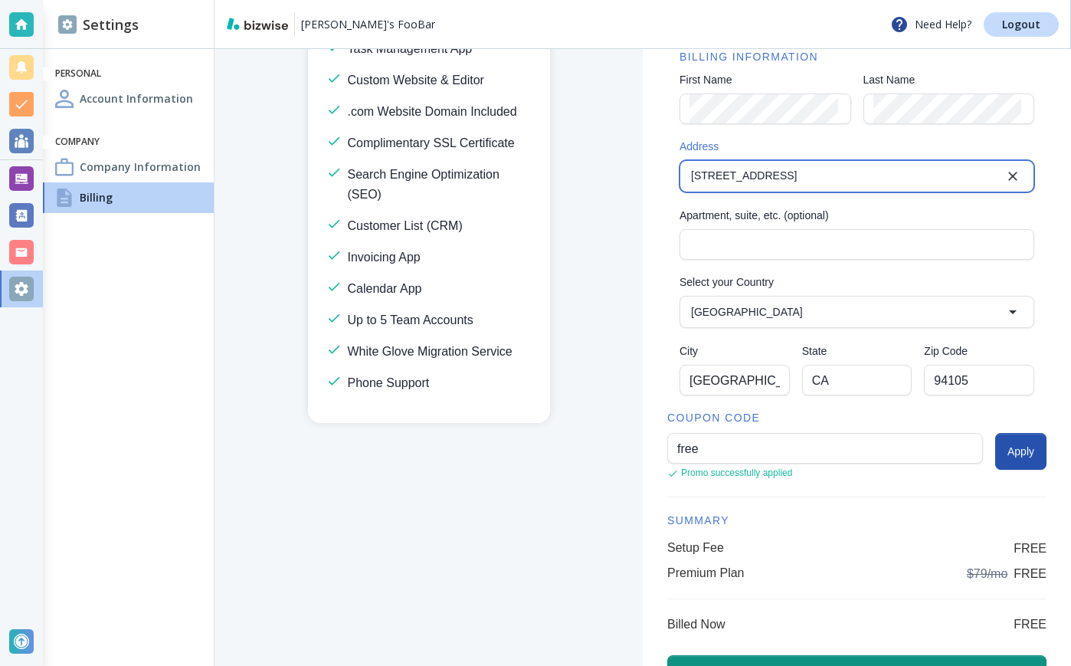
scroll to position [336, 0]
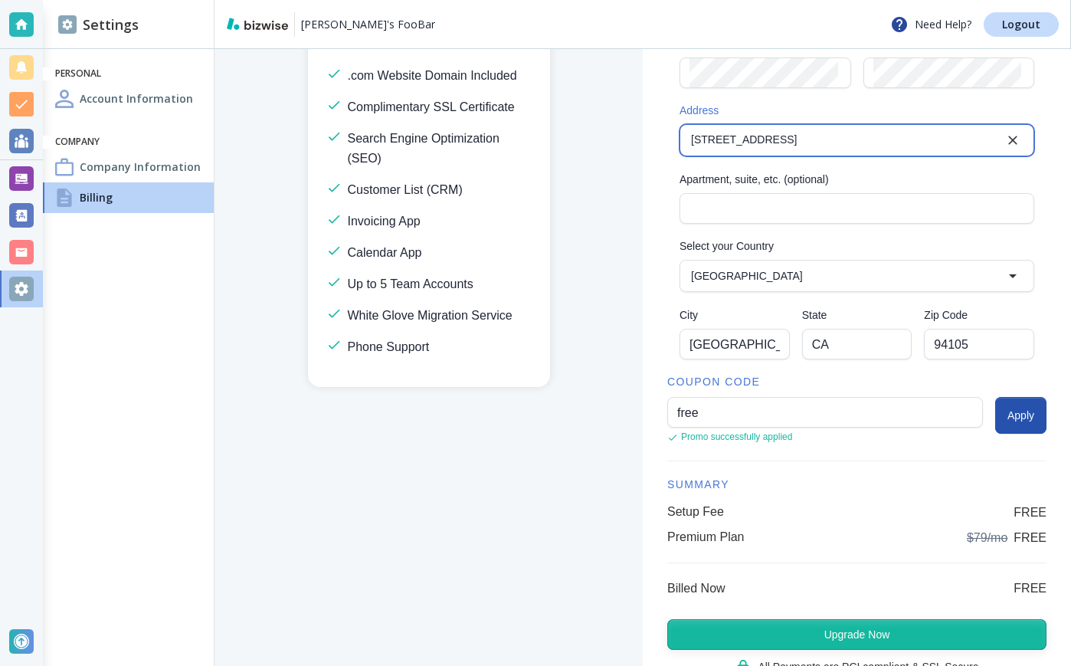
type input "44 Tehama Street"
click at [884, 621] on button "Upgrade Now" at bounding box center [856, 634] width 379 height 31
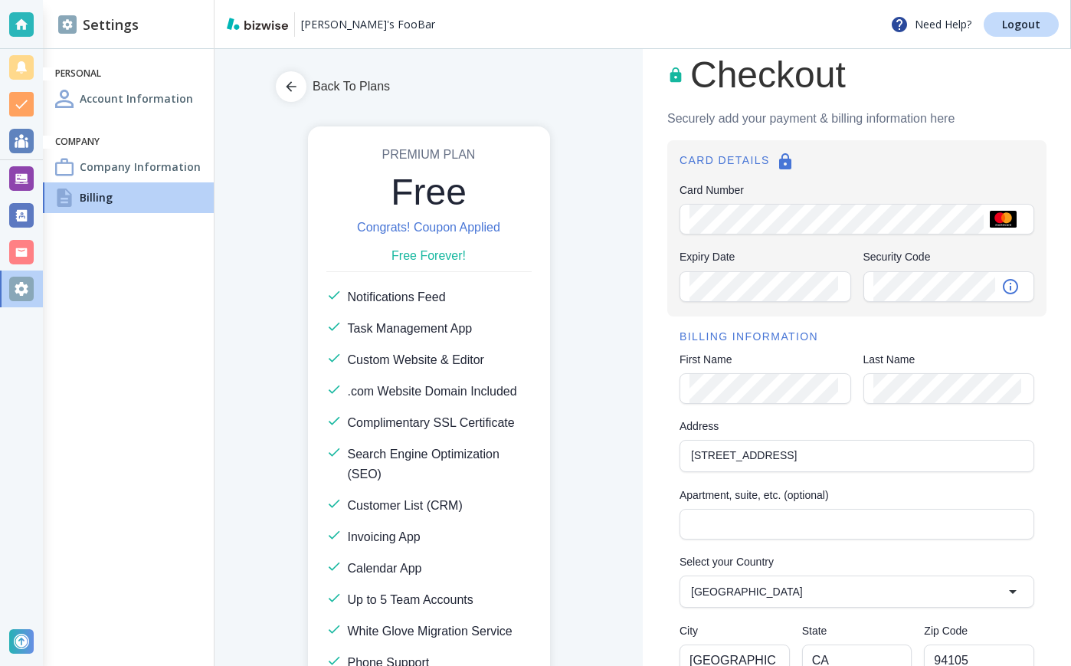
scroll to position [0, 0]
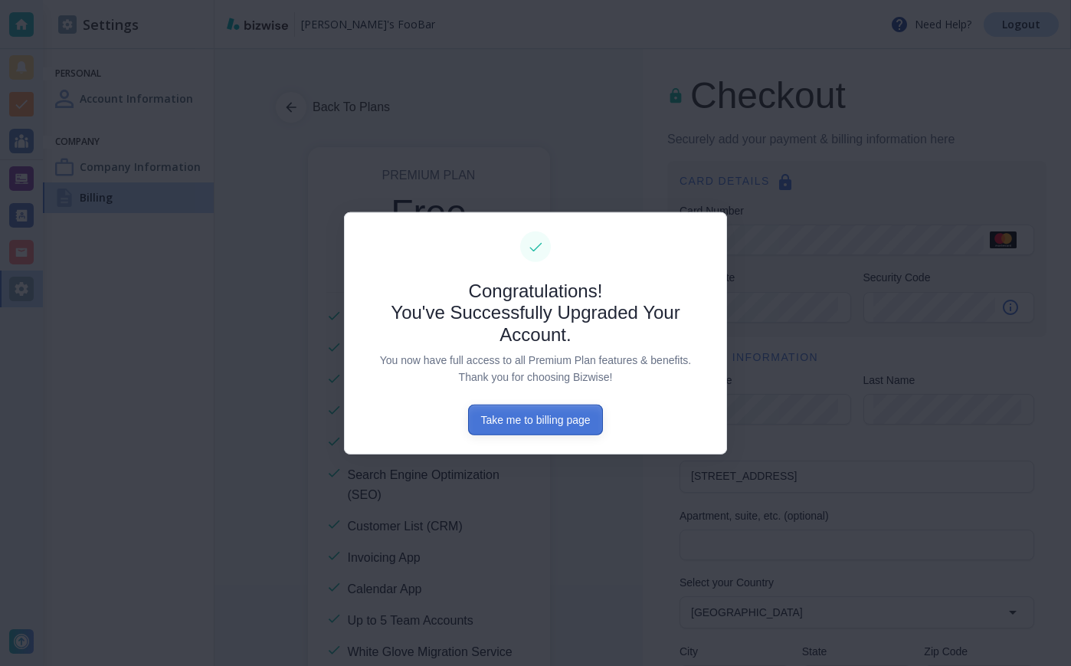
click at [596, 424] on button "Take me to billing page" at bounding box center [535, 420] width 134 height 31
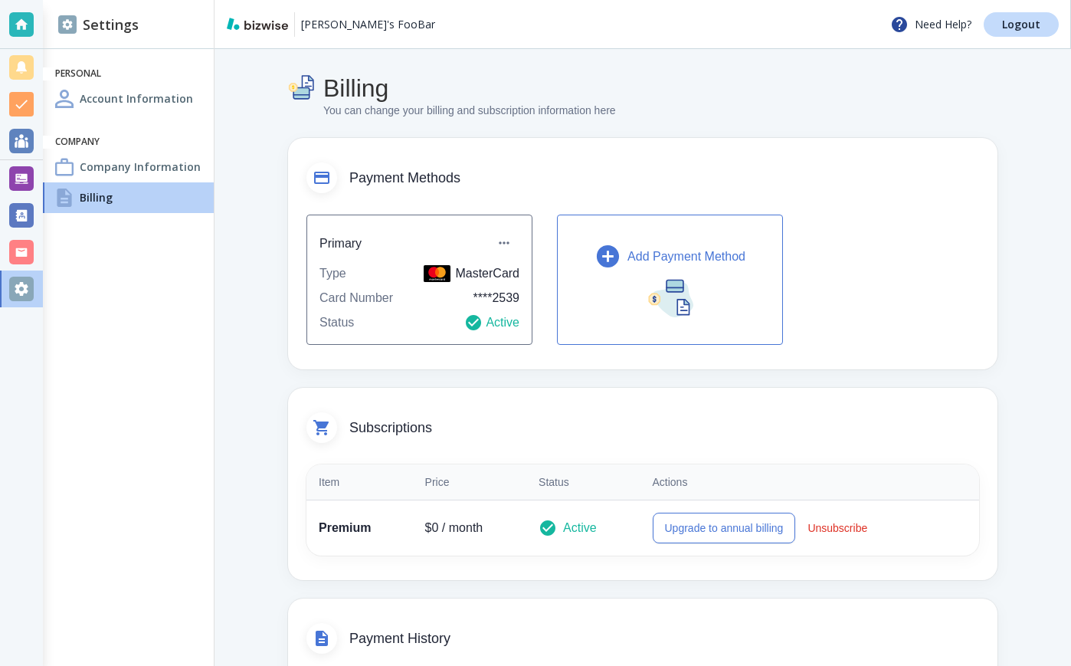
click at [105, 162] on h4 "Company Information" at bounding box center [140, 167] width 121 height 16
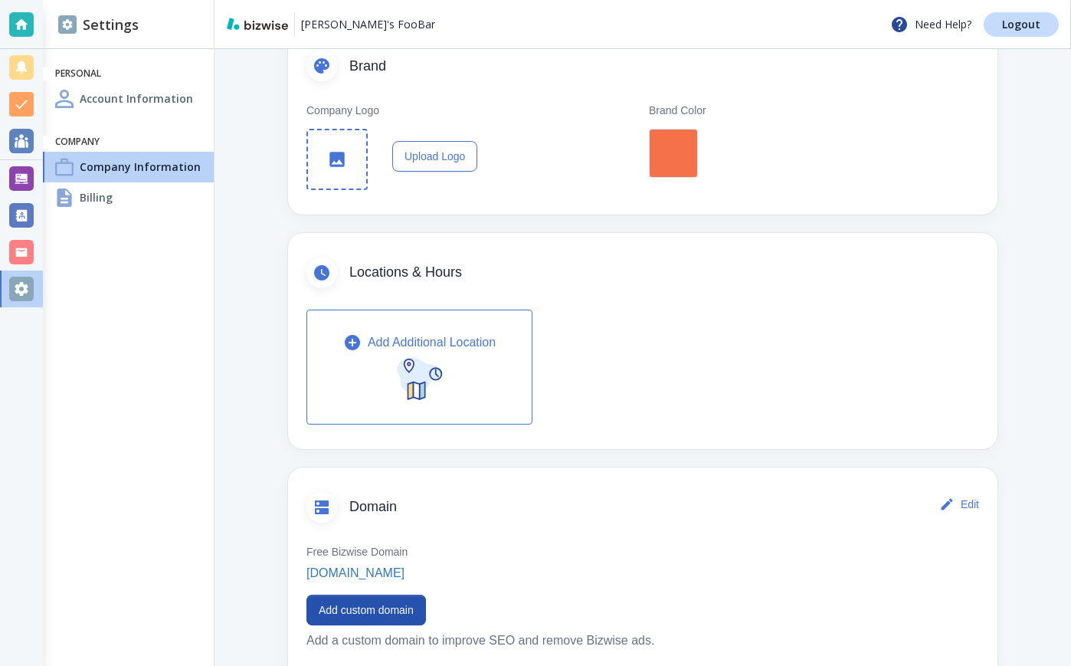
scroll to position [360, 0]
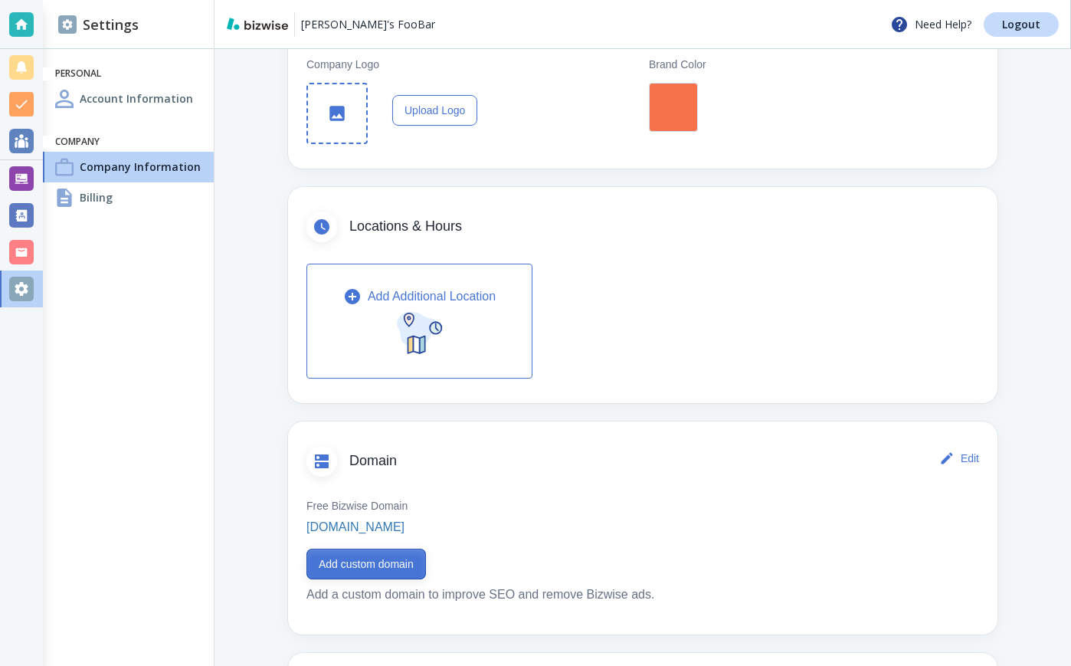
click at [359, 556] on button "Add custom domain" at bounding box center [367, 564] width 120 height 31
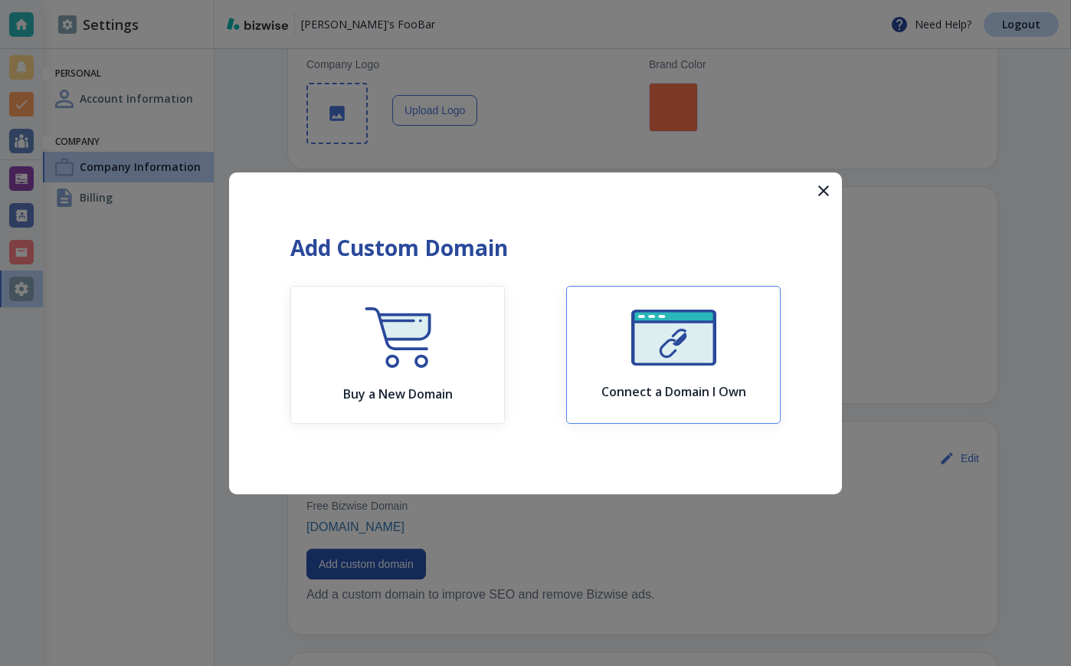
click at [671, 357] on img "button" at bounding box center [673, 338] width 85 height 56
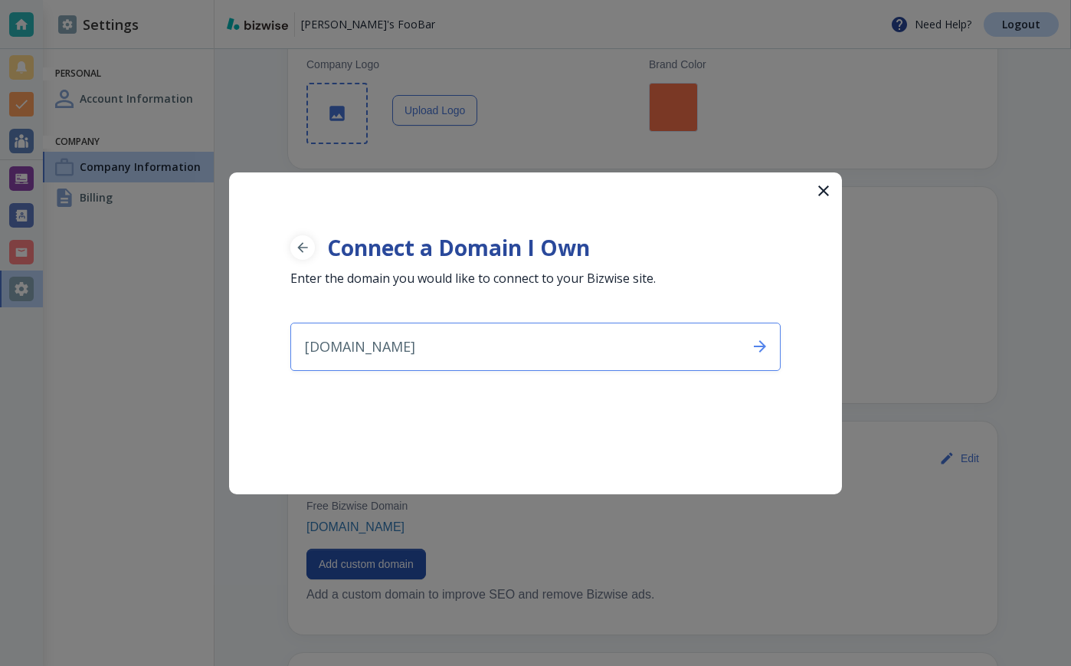
type input "[DOMAIN_NAME]"
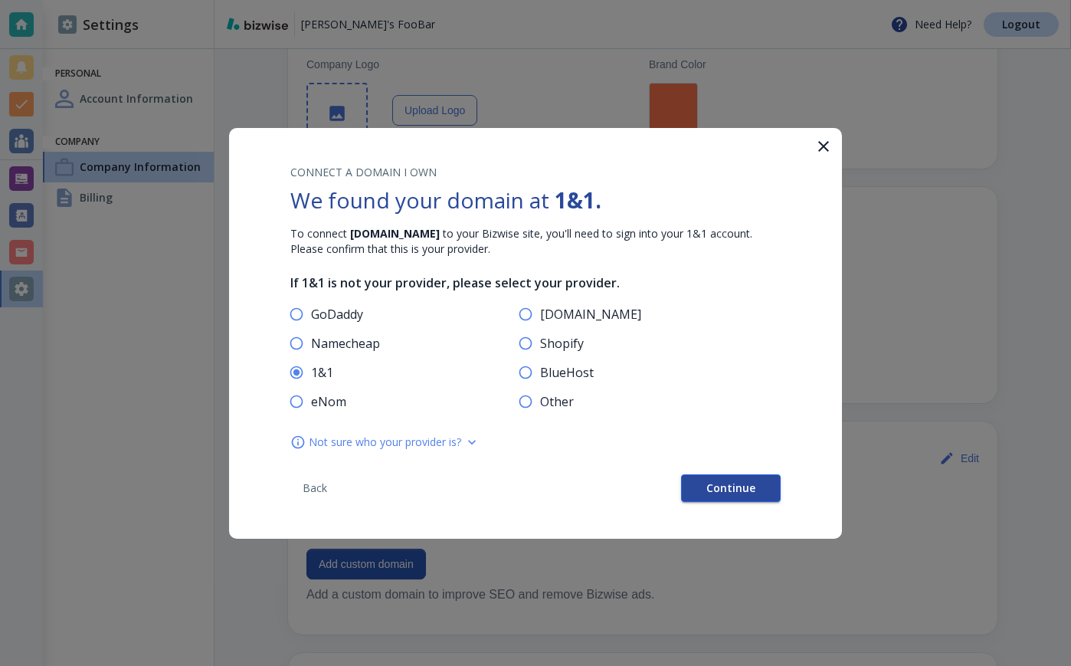
click at [717, 474] on button "Continue" at bounding box center [731, 488] width 100 height 28
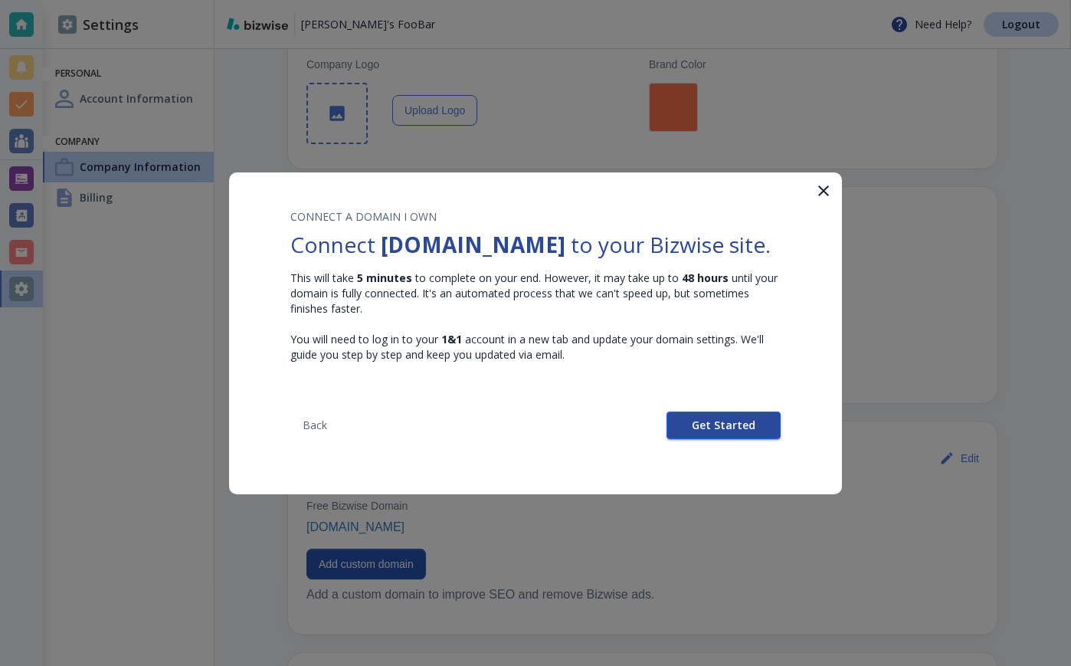
click at [721, 421] on span "Get Started" at bounding box center [724, 425] width 64 height 11
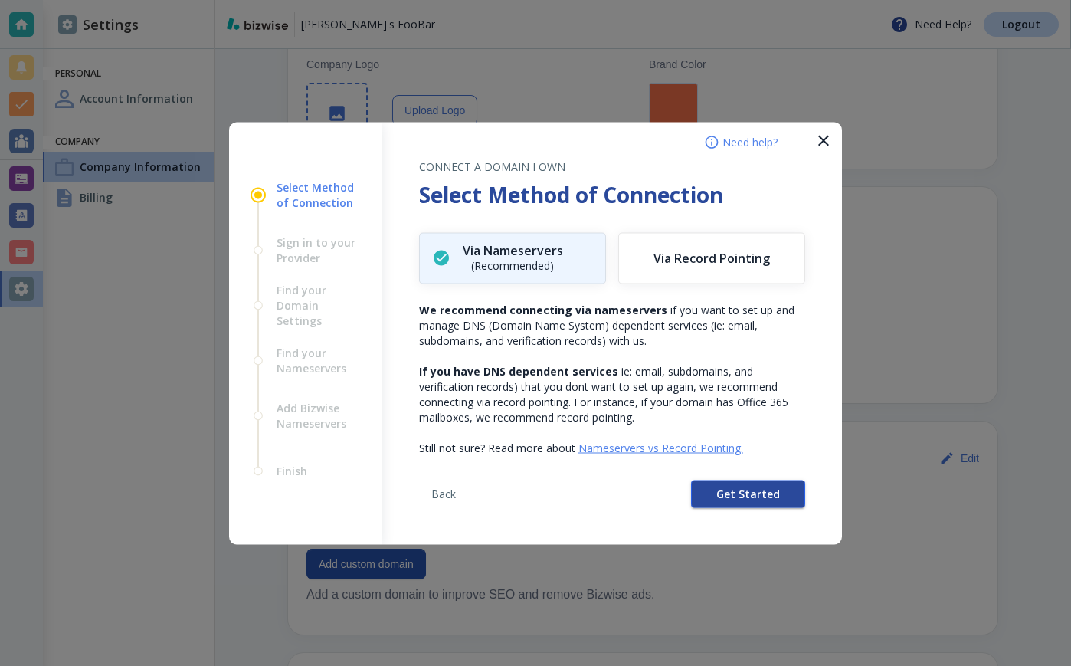
click at [717, 490] on button "Get Started" at bounding box center [748, 494] width 114 height 28
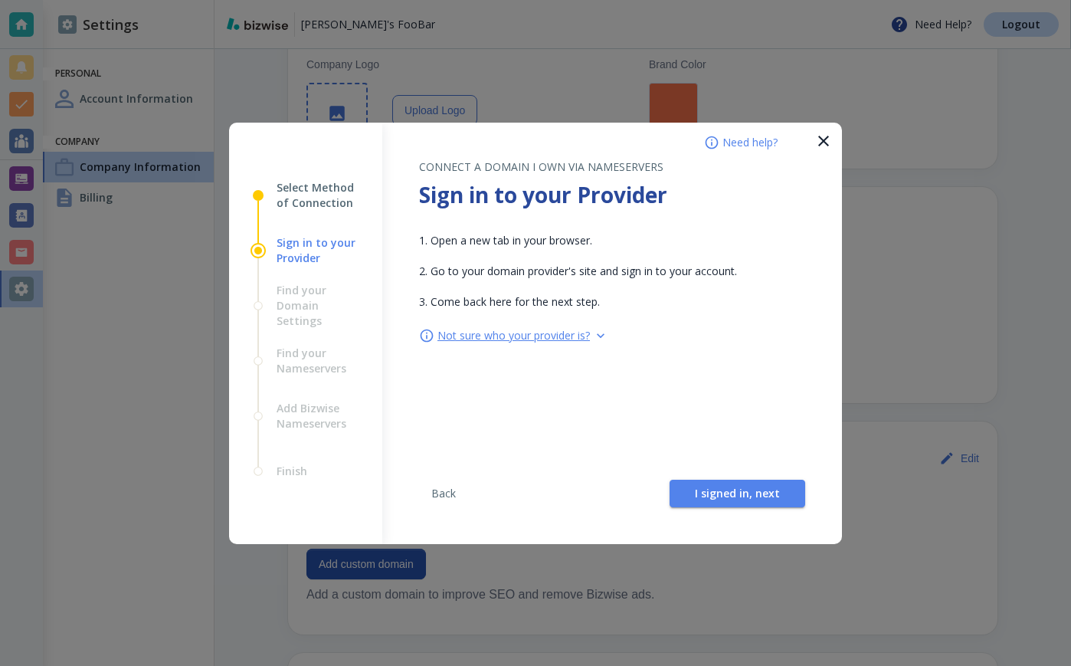
click at [610, 333] on div "Not sure who your provider is?" at bounding box center [612, 335] width 386 height 15
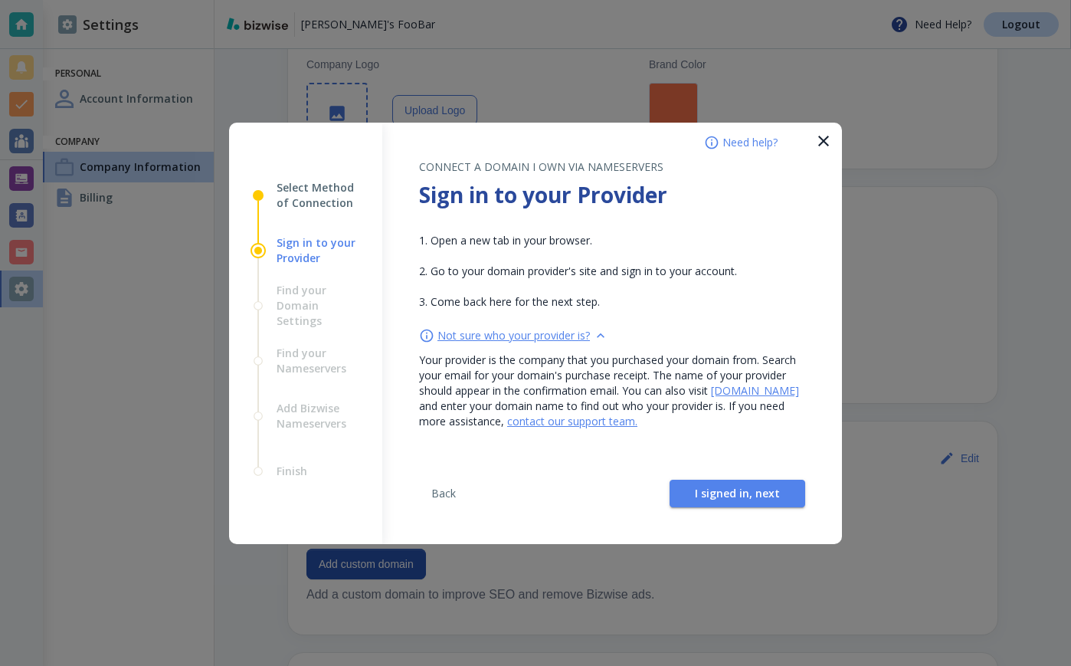
click at [610, 333] on div "Not sure who your provider is?" at bounding box center [612, 335] width 386 height 15
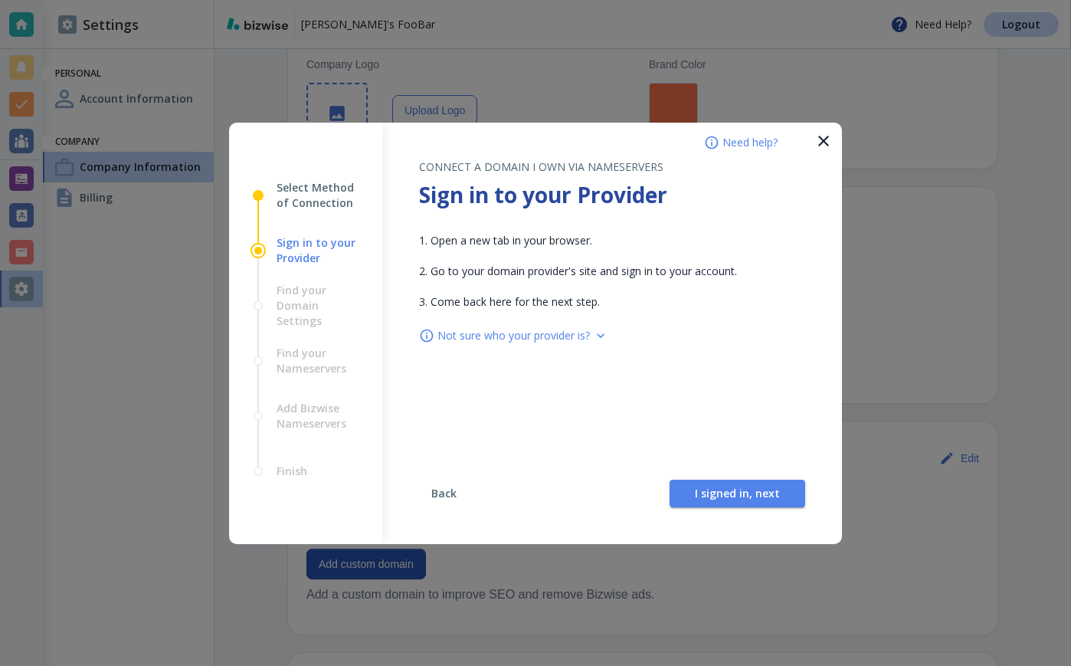
click at [448, 497] on span "Back" at bounding box center [443, 493] width 37 height 11
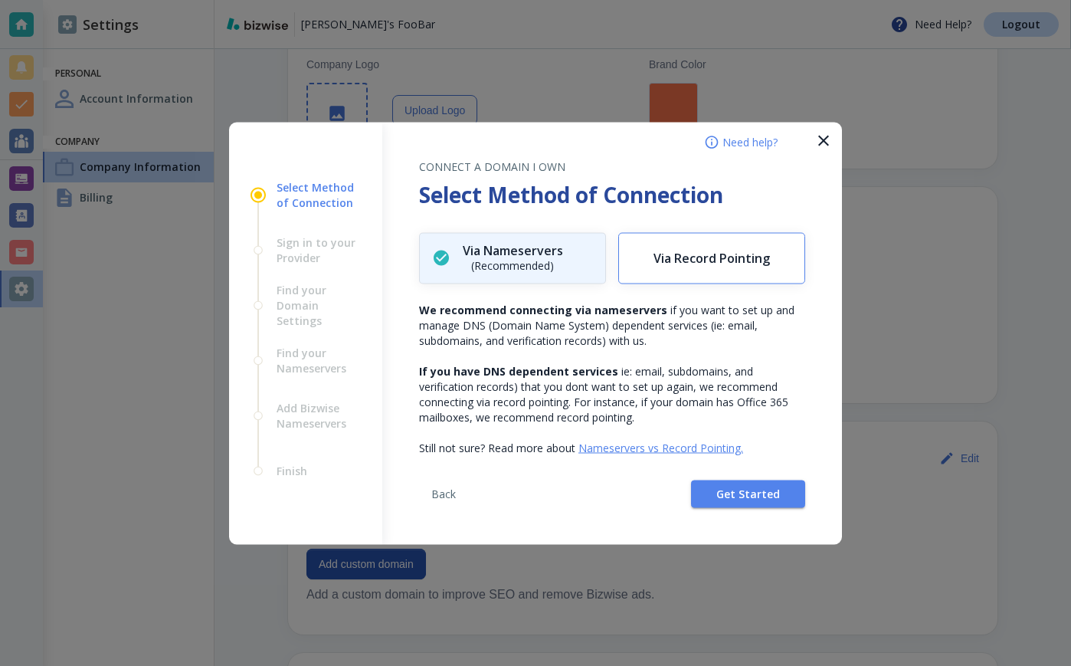
click at [690, 253] on h6 "Via Record Pointing" at bounding box center [712, 258] width 116 height 15
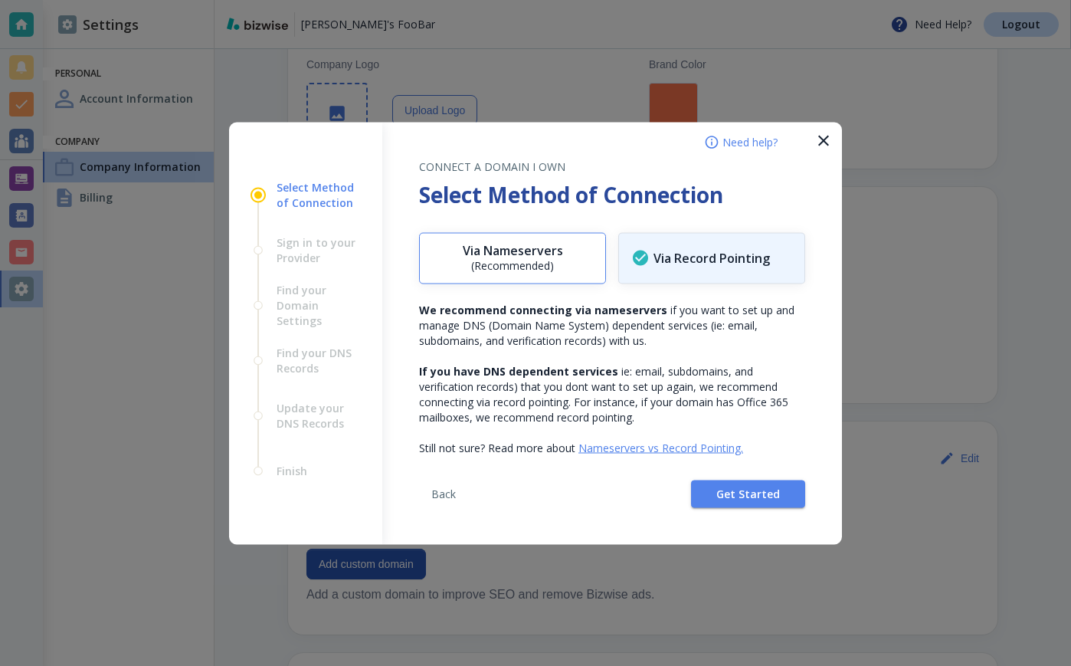
click at [572, 271] on div "Via Nameservers (Recommended)" at bounding box center [512, 258] width 185 height 31
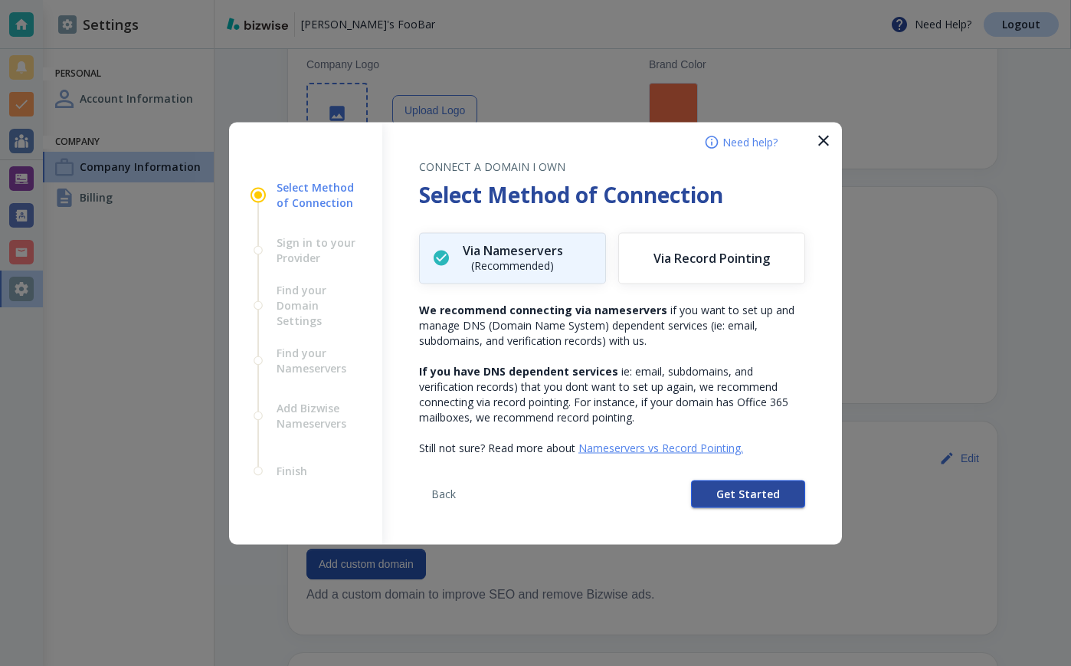
click at [733, 496] on span "Get Started" at bounding box center [748, 493] width 64 height 11
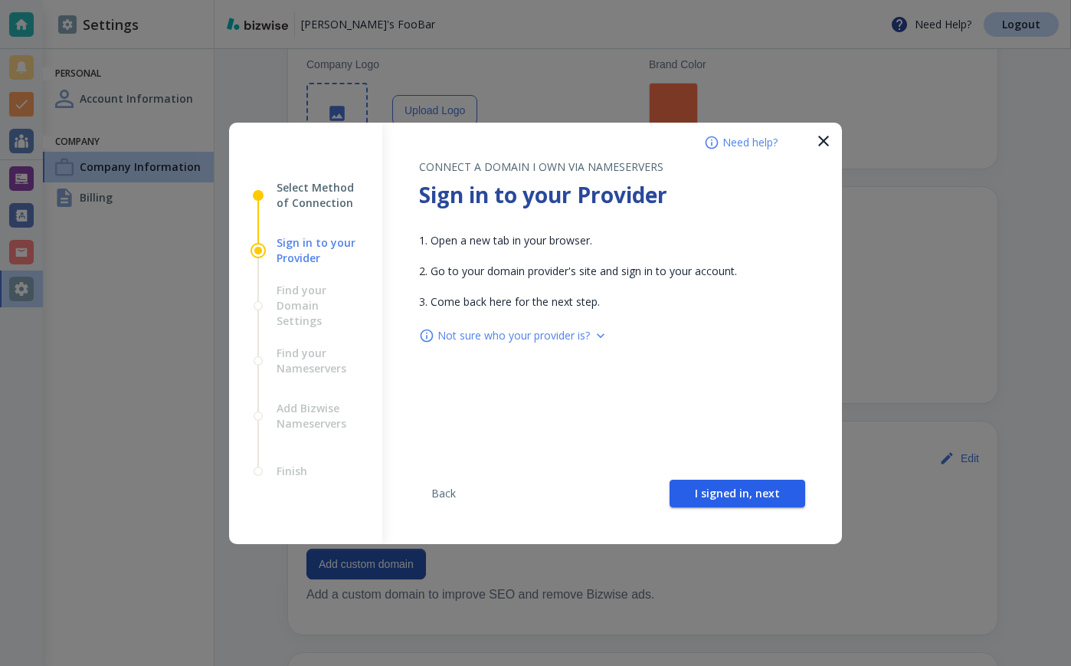
click at [733, 496] on span "I signed in, next" at bounding box center [737, 493] width 85 height 11
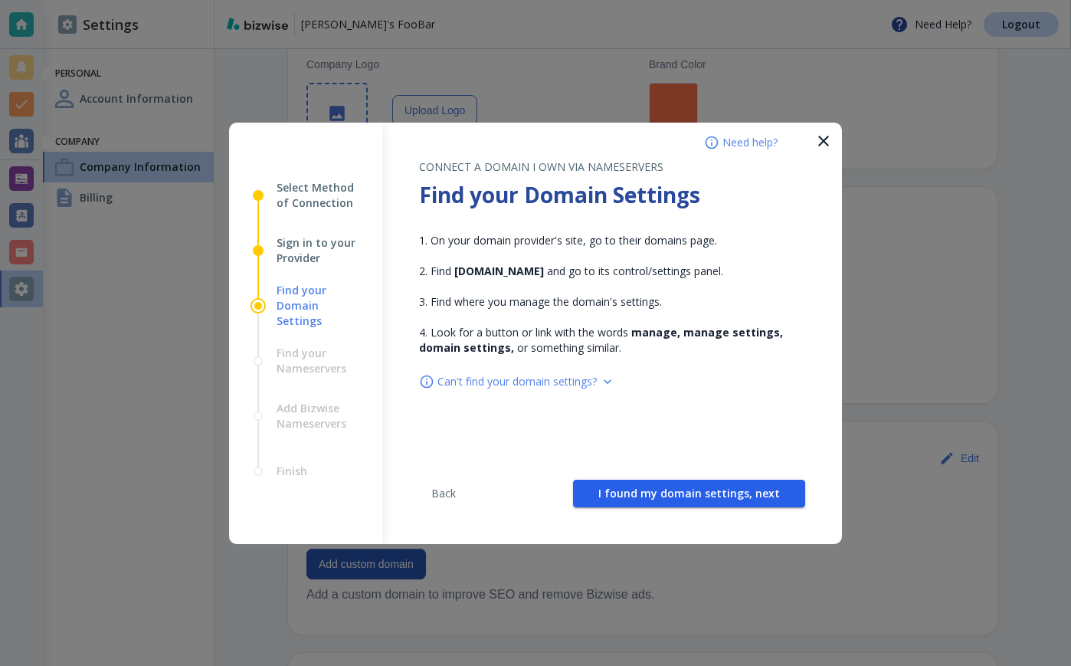
click at [733, 496] on span "I found my domain settings, next" at bounding box center [689, 493] width 182 height 11
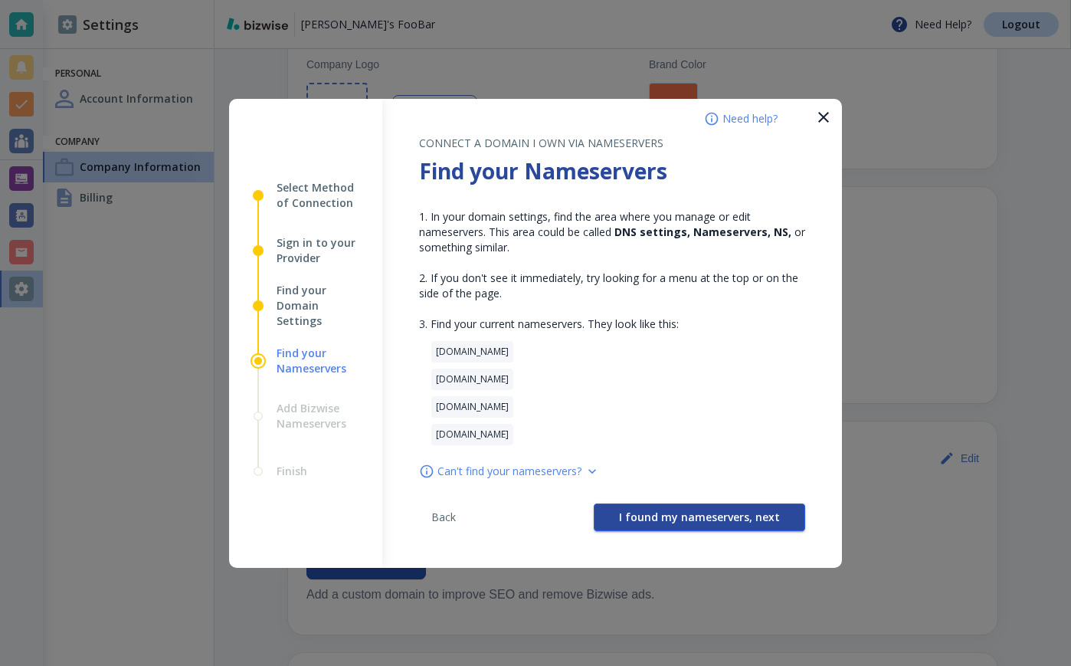
click at [663, 522] on span "I found my nameservers, next" at bounding box center [699, 517] width 161 height 11
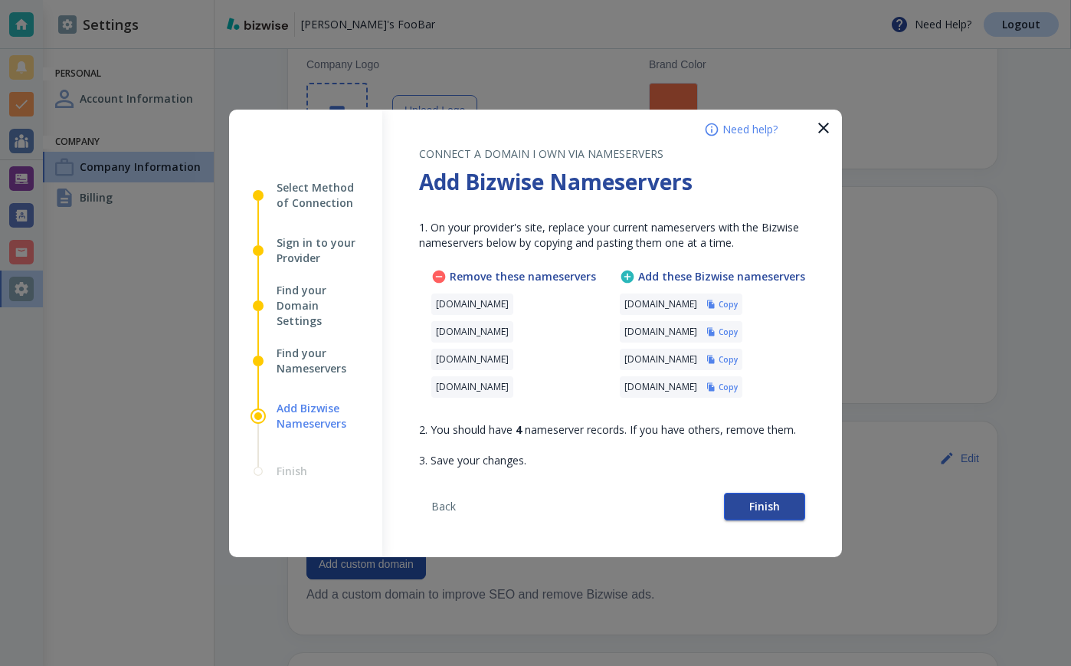
click at [753, 496] on button "Finish" at bounding box center [764, 507] width 81 height 28
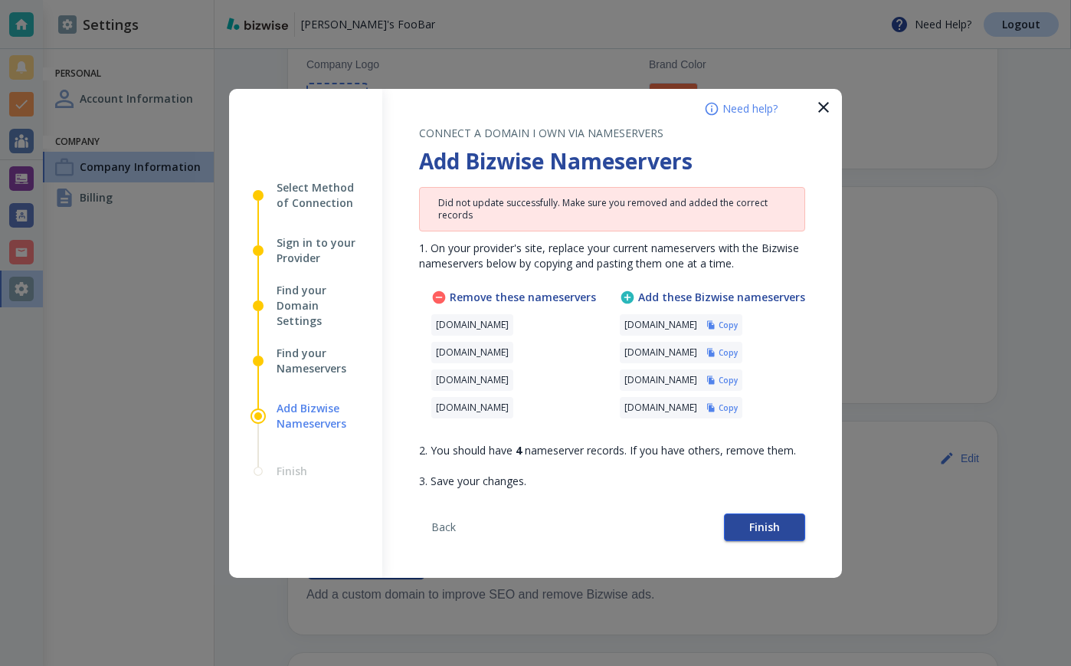
click at [746, 529] on button "Finish" at bounding box center [764, 527] width 81 height 28
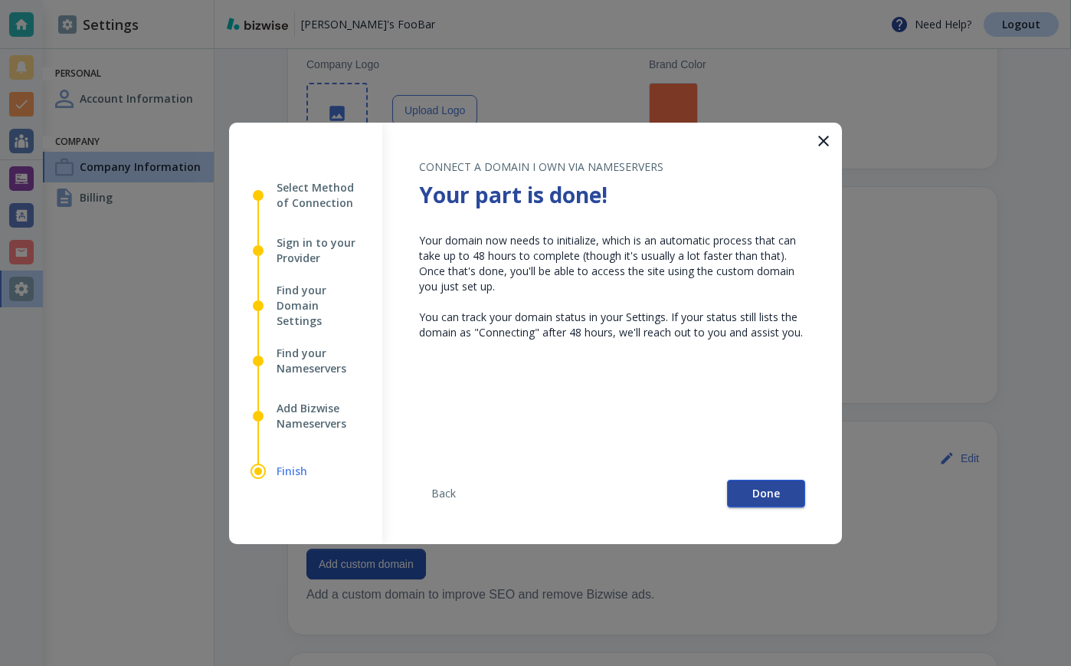
click at [785, 494] on button "Done" at bounding box center [766, 494] width 78 height 28
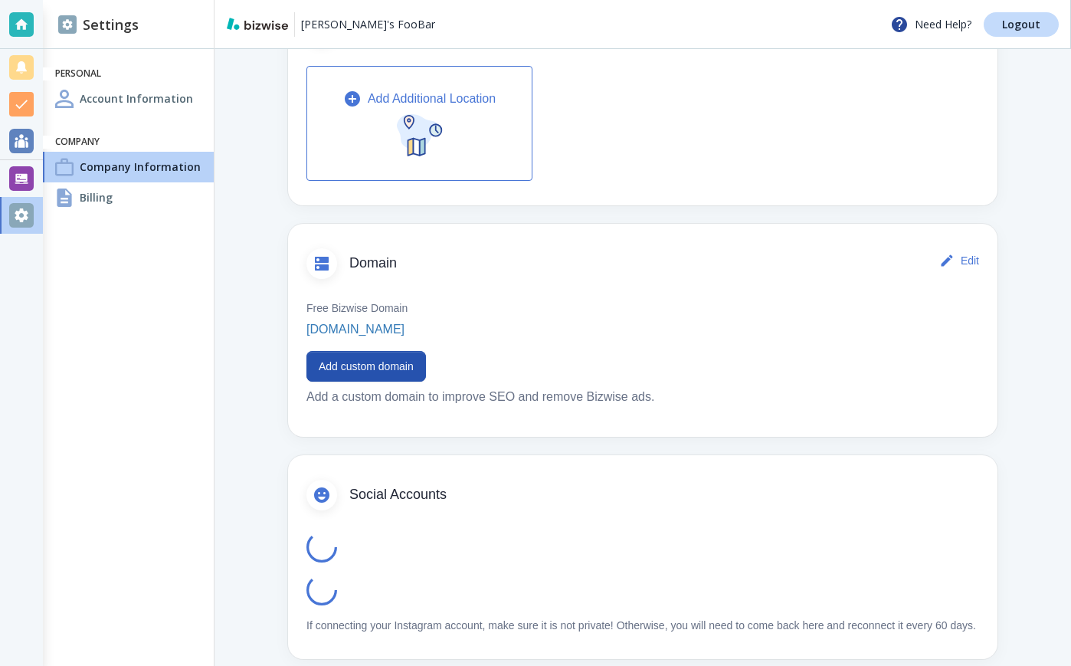
scroll to position [592, 0]
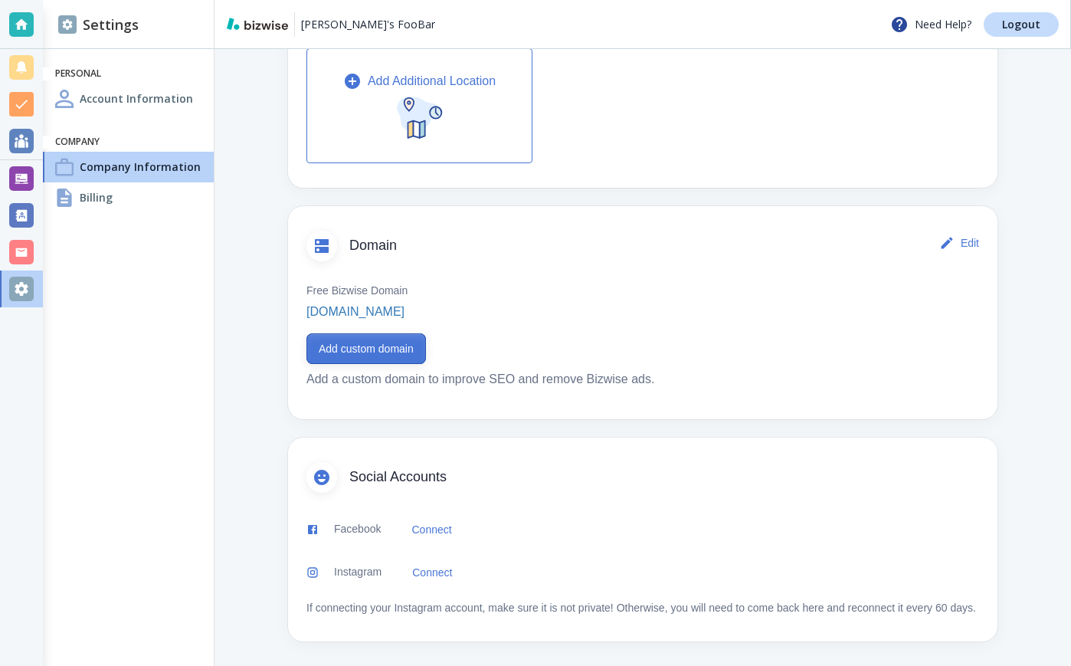
click at [402, 333] on button "Add custom domain" at bounding box center [367, 348] width 120 height 31
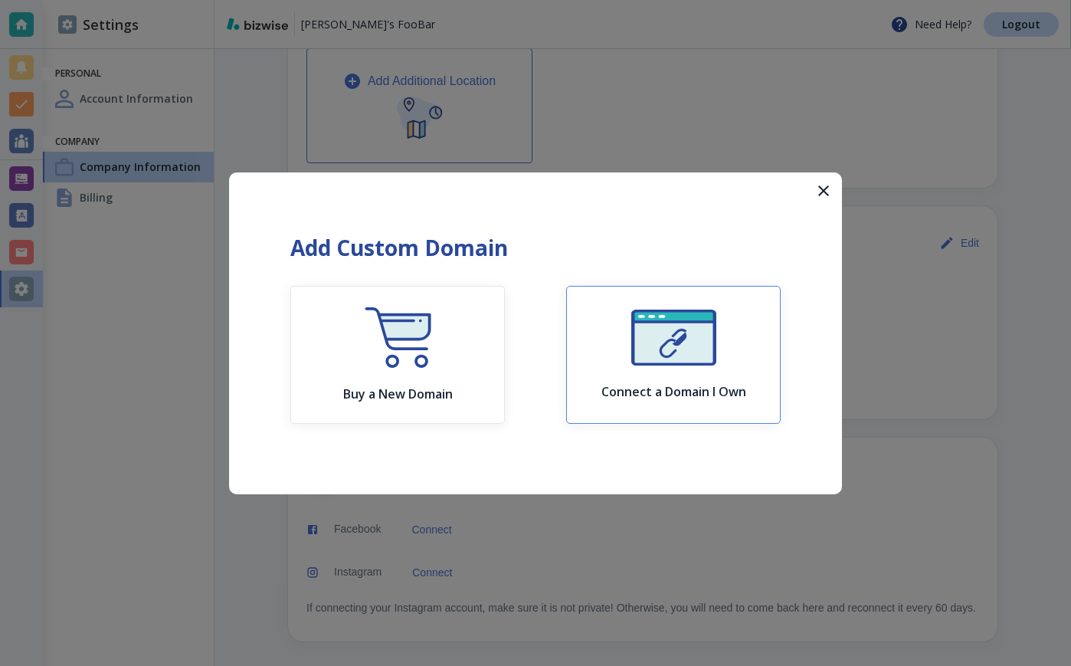
click at [623, 314] on div "Connect a Domain I Own" at bounding box center [674, 355] width 145 height 90
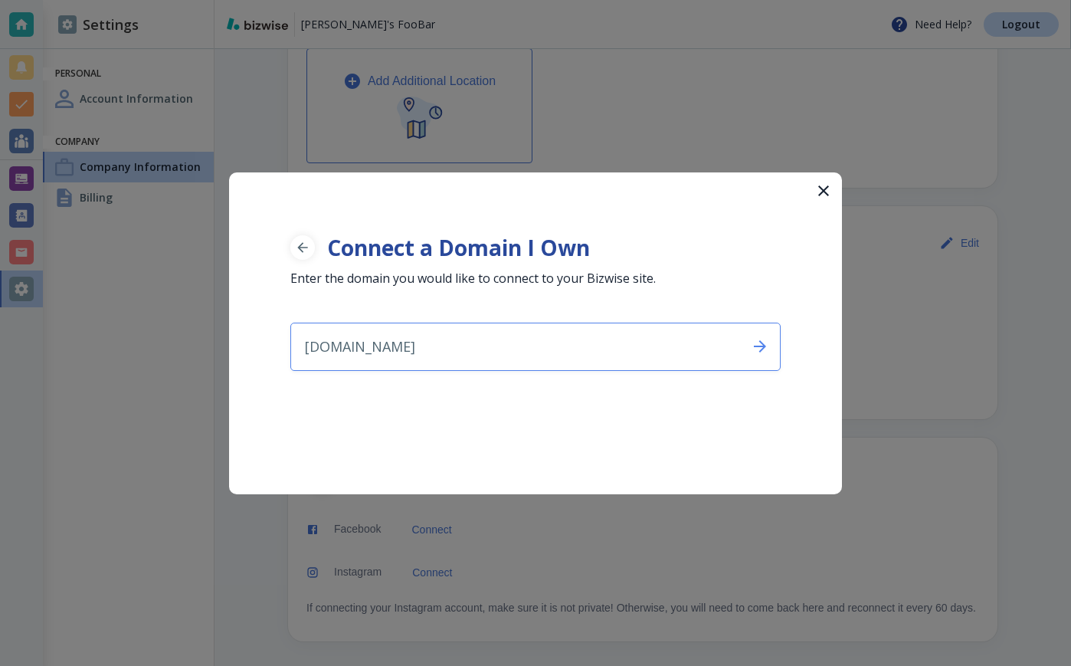
type input "[DOMAIN_NAME]"
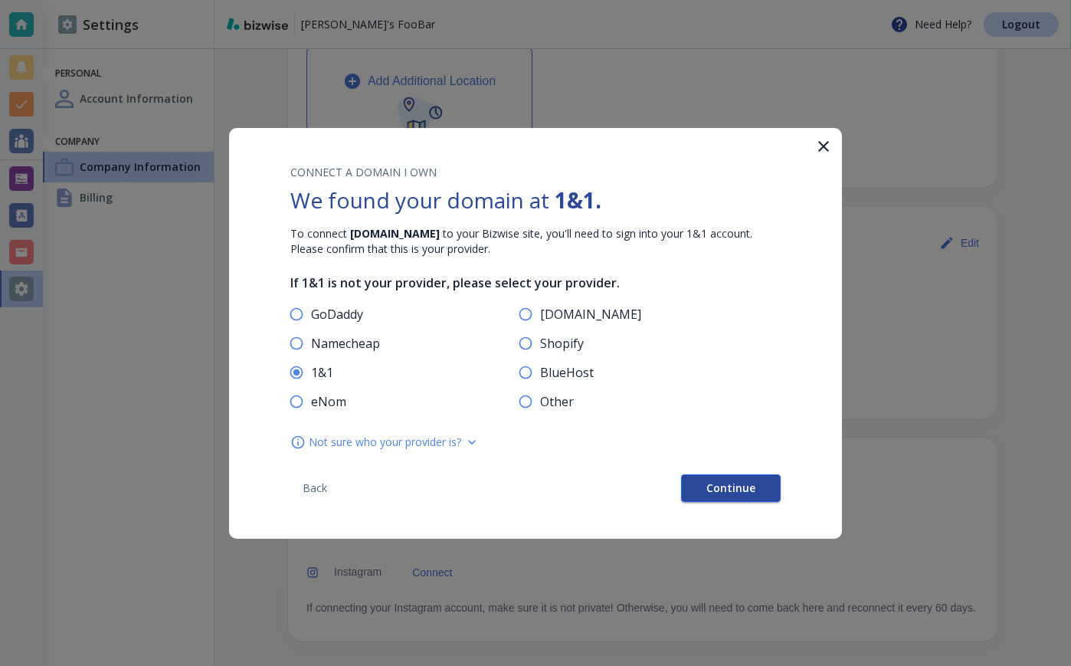
click at [723, 477] on button "Continue" at bounding box center [731, 488] width 100 height 28
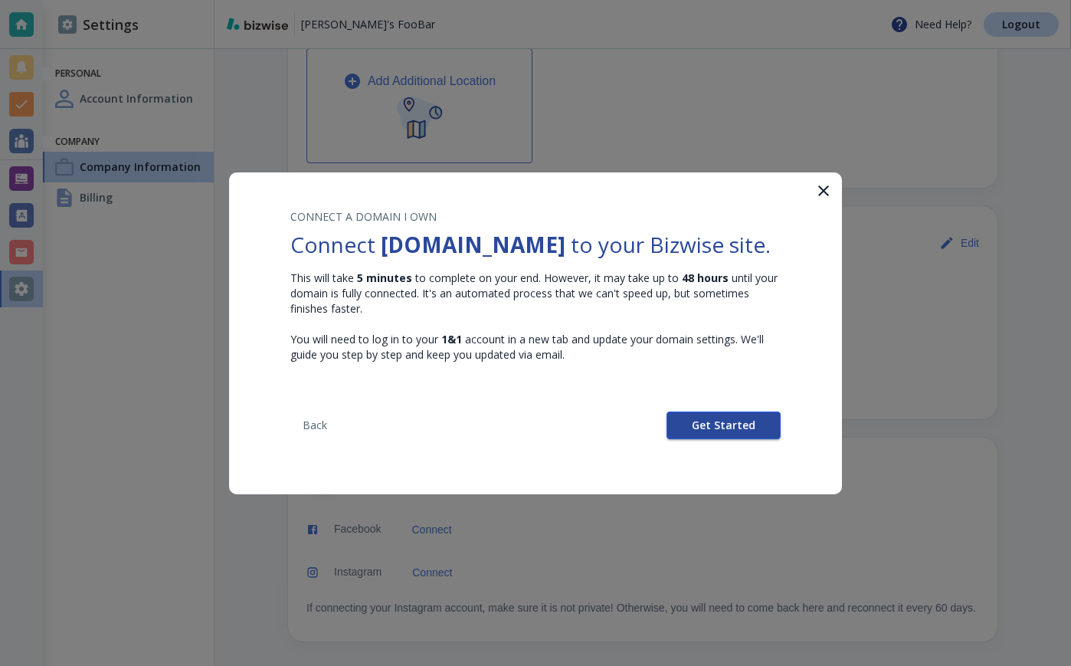
click at [735, 425] on span "Get Started" at bounding box center [724, 425] width 64 height 11
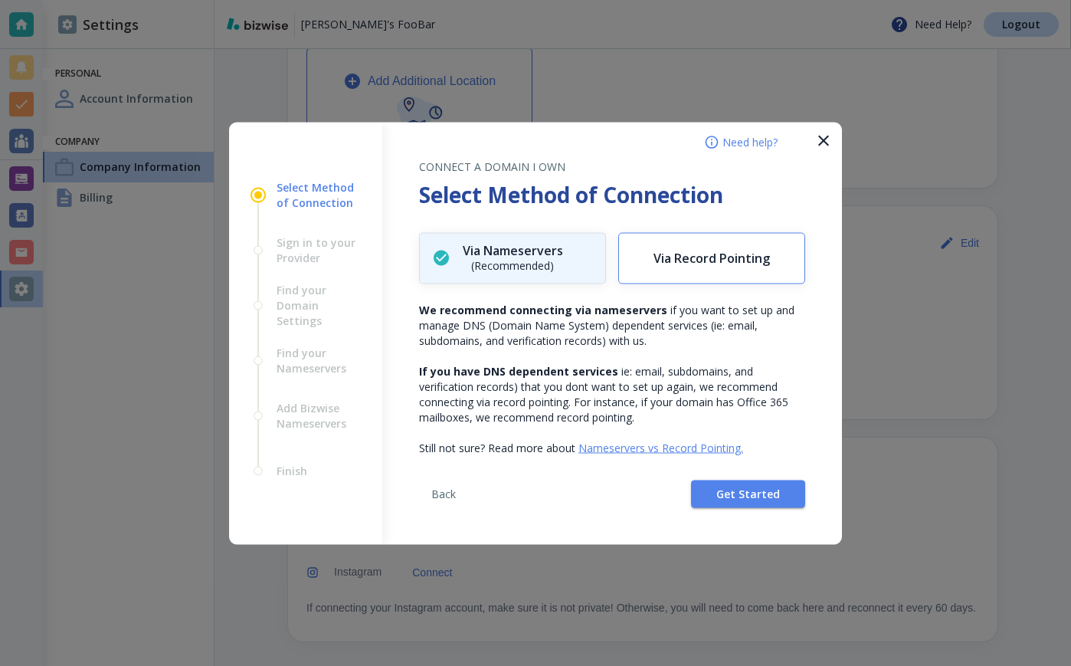
click at [732, 269] on button "Via Record Pointing" at bounding box center [711, 257] width 187 height 51
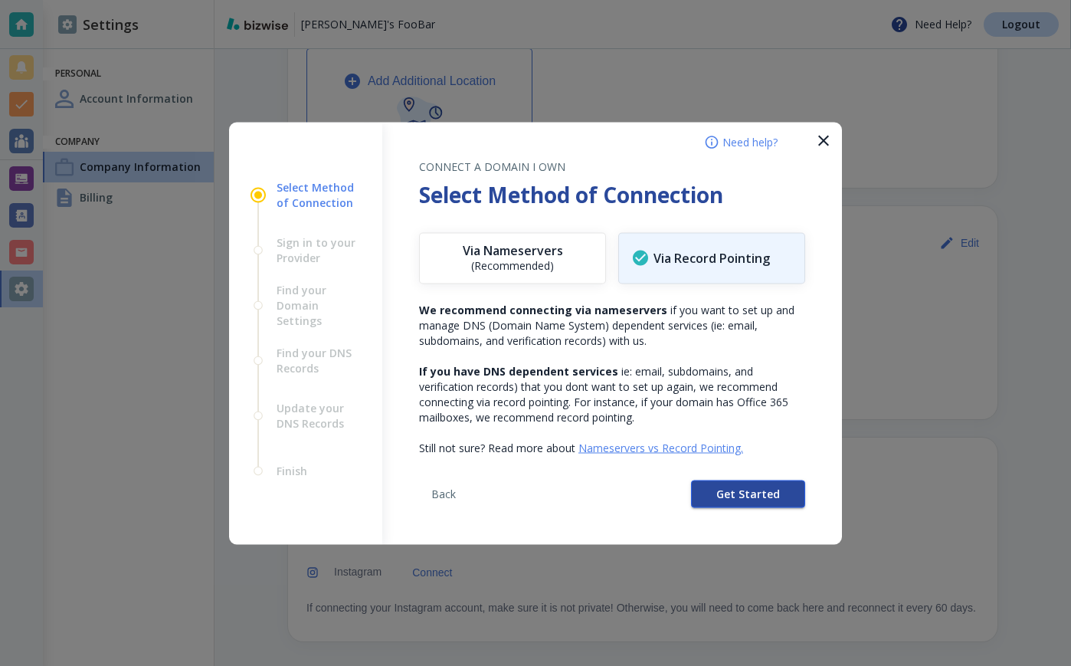
click at [726, 503] on button "Get Started" at bounding box center [748, 494] width 114 height 28
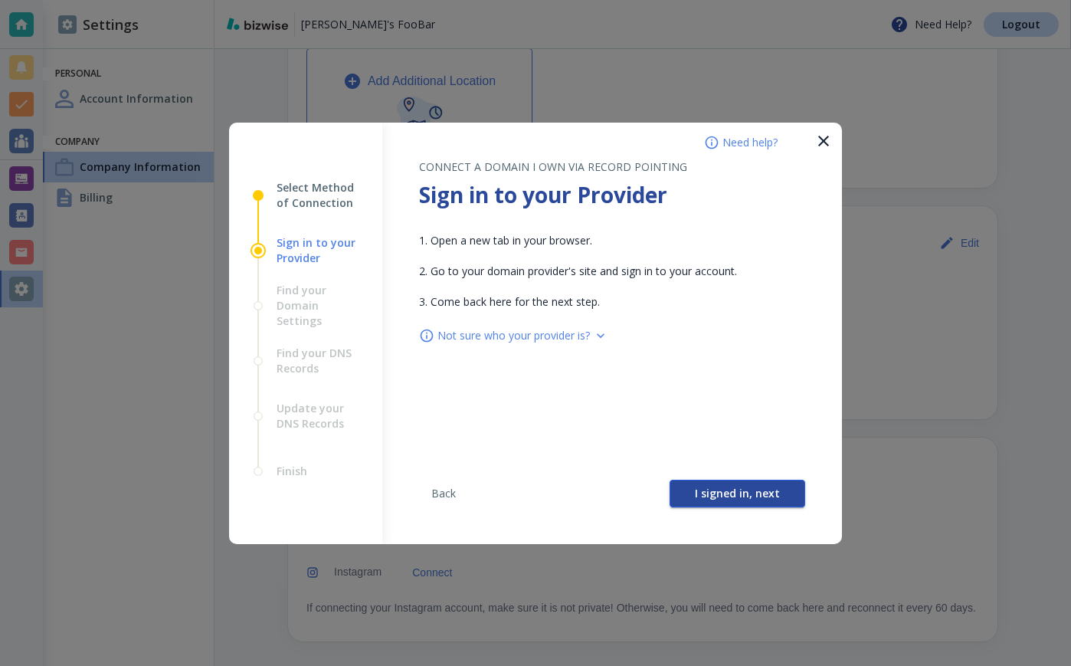
click at [757, 496] on span "I signed in, next" at bounding box center [737, 493] width 85 height 11
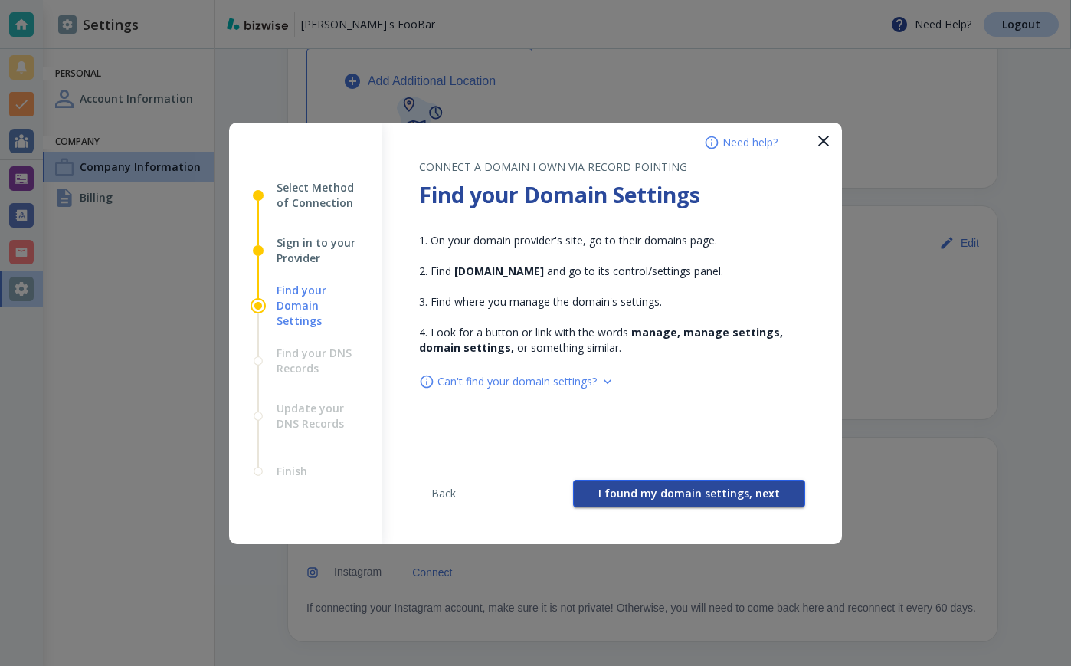
click at [708, 489] on span "I found my domain settings, next" at bounding box center [689, 493] width 182 height 11
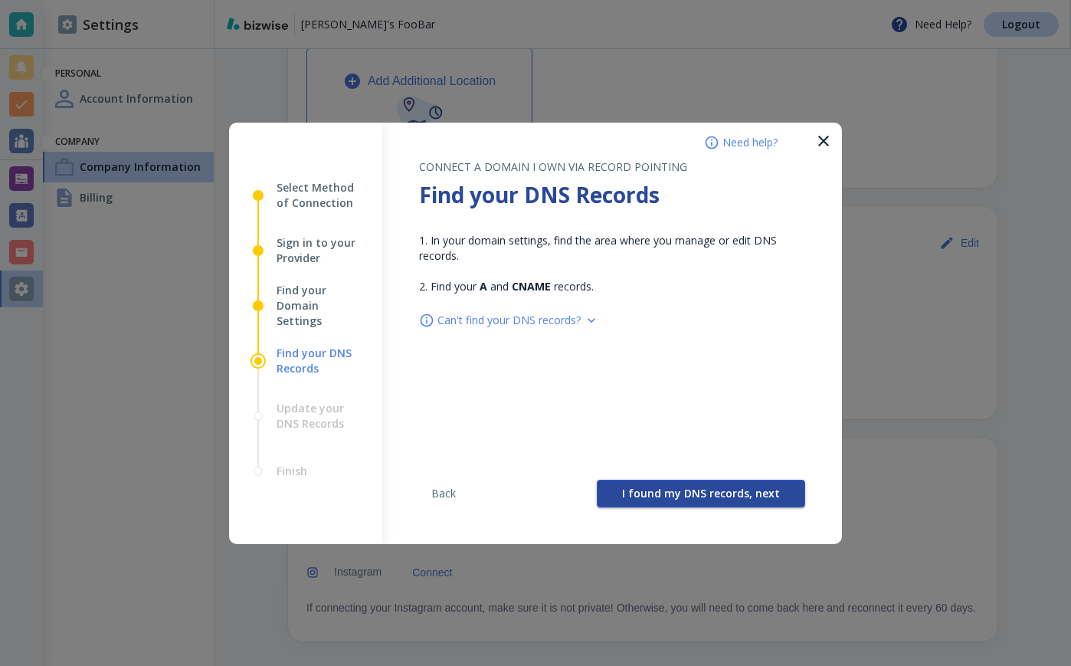
click at [677, 492] on span "I found my DNS records, next" at bounding box center [701, 493] width 158 height 11
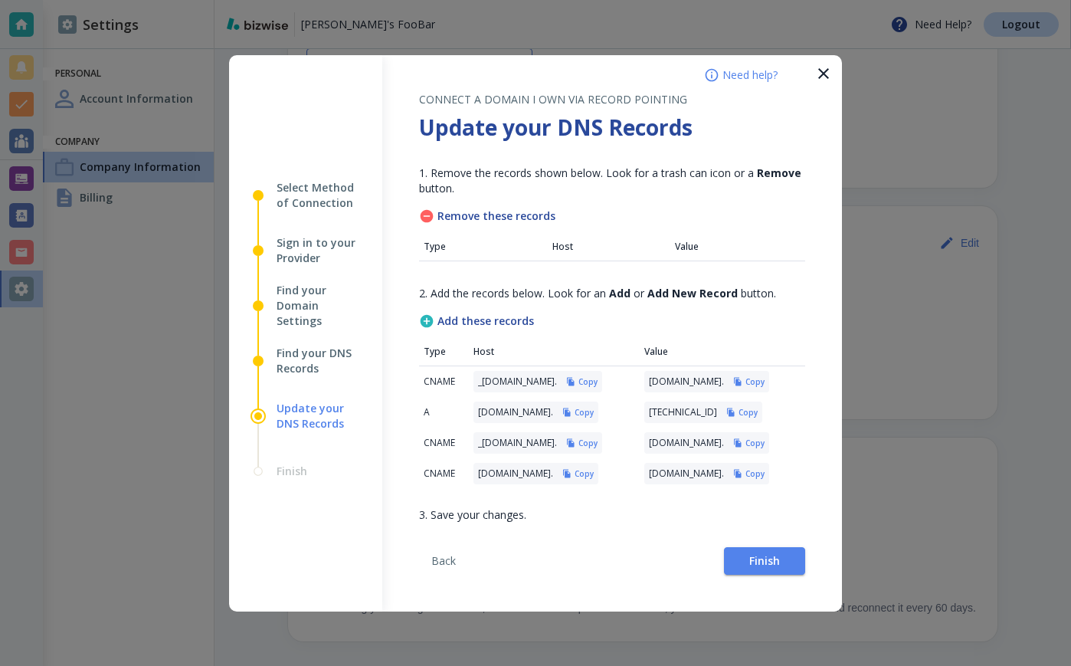
click at [598, 379] on h6 "Copy" at bounding box center [588, 381] width 19 height 11
click at [742, 378] on icon "button" at bounding box center [738, 382] width 8 height 8
click at [598, 439] on h6 "Copy" at bounding box center [588, 443] width 19 height 11
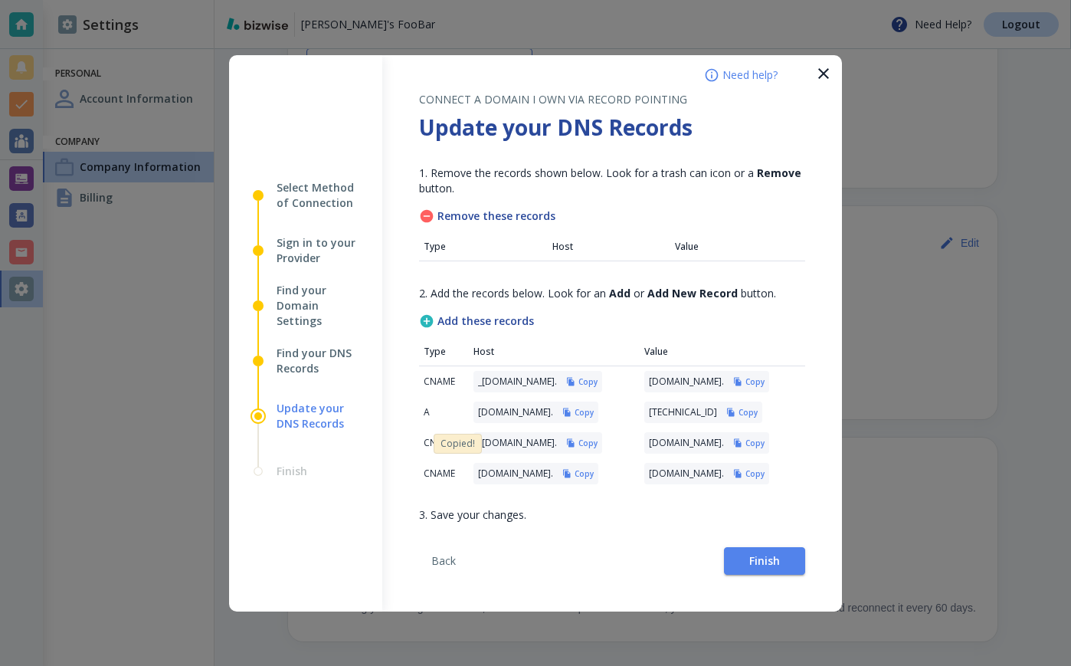
scroll to position [0, 280]
click at [765, 438] on h6 "Copy" at bounding box center [755, 443] width 19 height 11
click at [758, 407] on h6 "Copy" at bounding box center [748, 412] width 19 height 11
click at [579, 472] on h6 "Copy" at bounding box center [584, 473] width 19 height 11
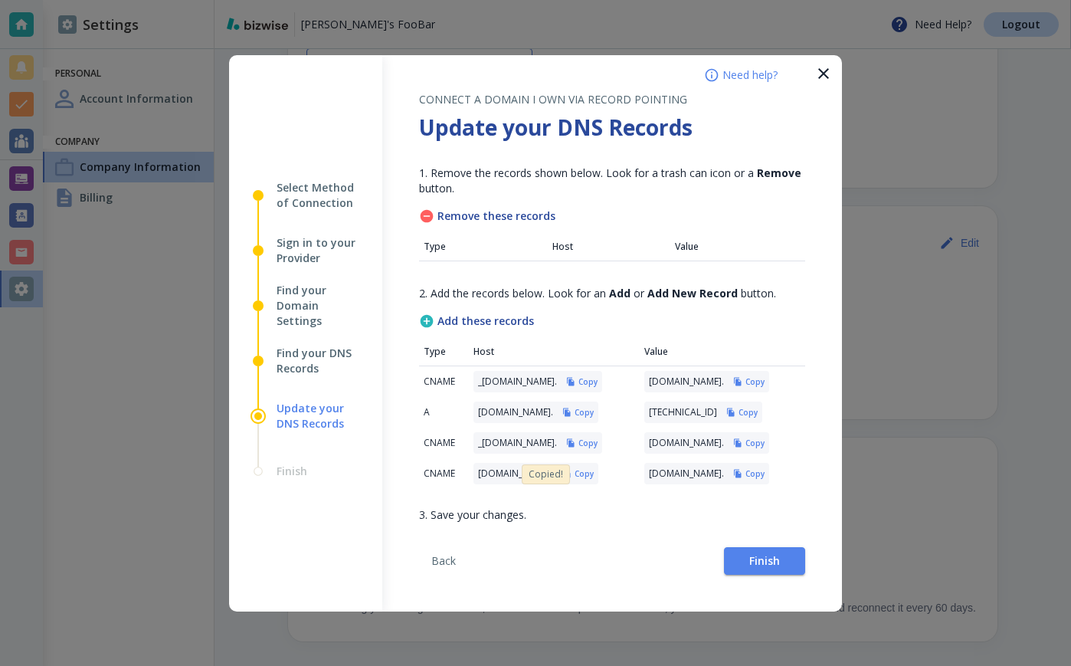
scroll to position [0, 273]
click at [746, 468] on h6 "Copy" at bounding box center [755, 473] width 19 height 11
click at [743, 574] on button "Finish" at bounding box center [764, 561] width 81 height 28
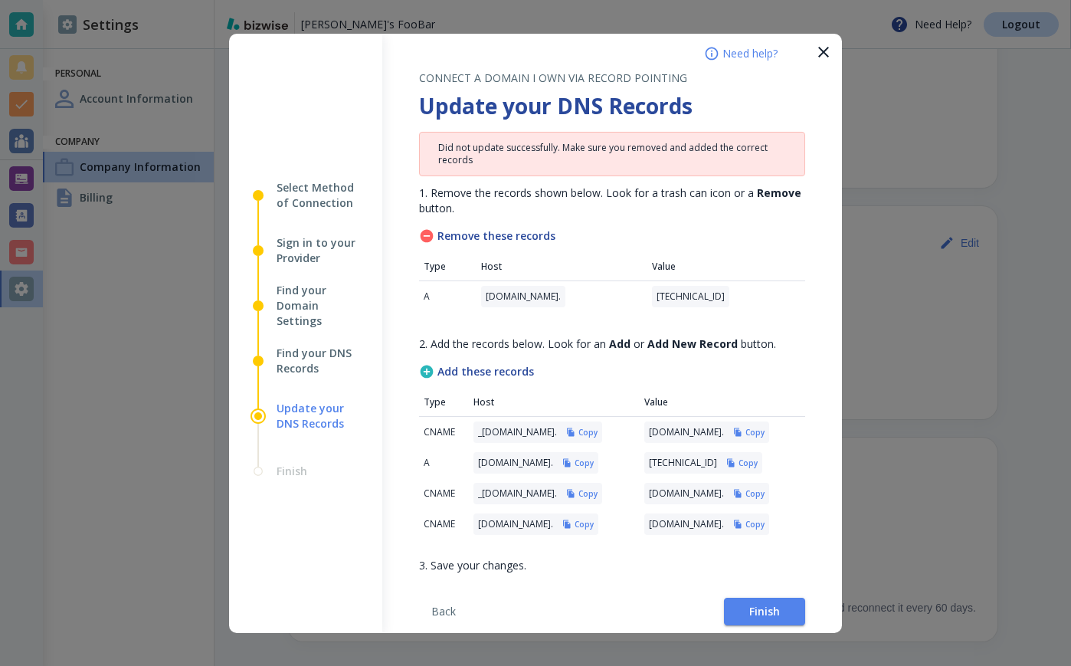
scroll to position [41, 0]
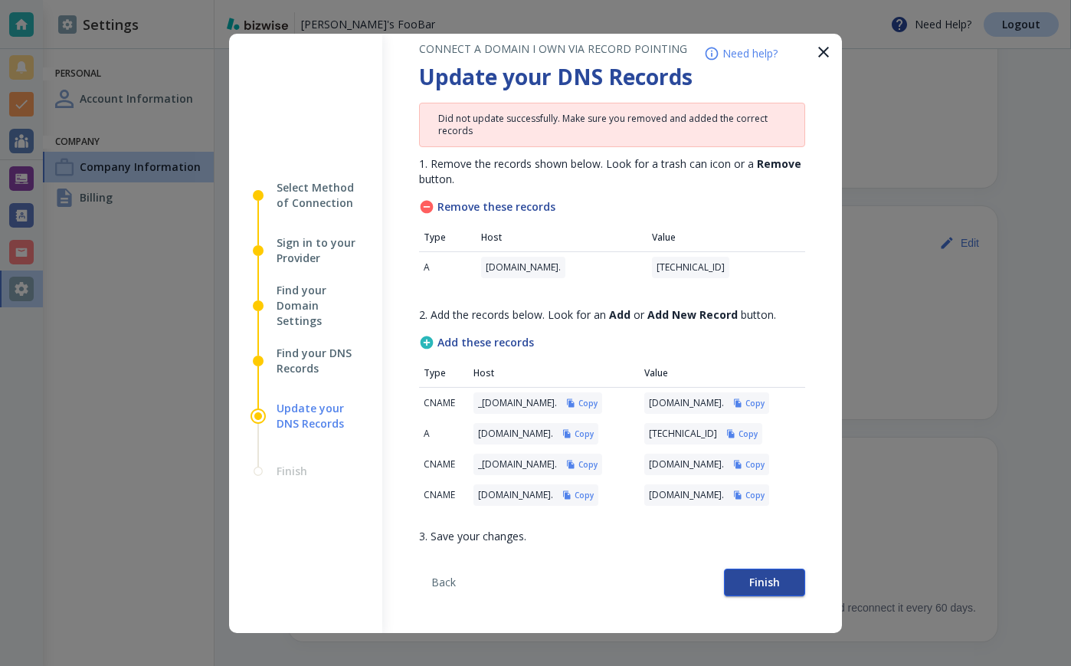
click at [763, 569] on button "Finish" at bounding box center [764, 582] width 81 height 28
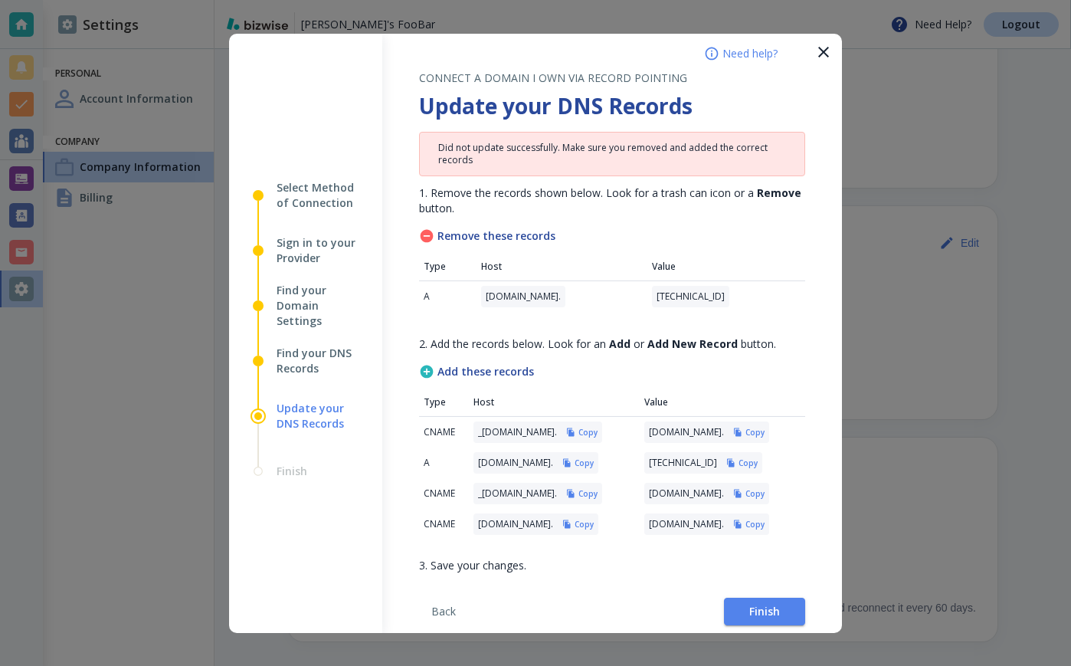
scroll to position [0, 0]
click at [598, 429] on button "Copy" at bounding box center [581, 432] width 31 height 11
click at [598, 432] on h6 "Copy" at bounding box center [588, 432] width 19 height 11
click at [598, 496] on h6 "Copy" at bounding box center [588, 493] width 19 height 11
click at [749, 616] on span "Finish" at bounding box center [764, 610] width 31 height 11
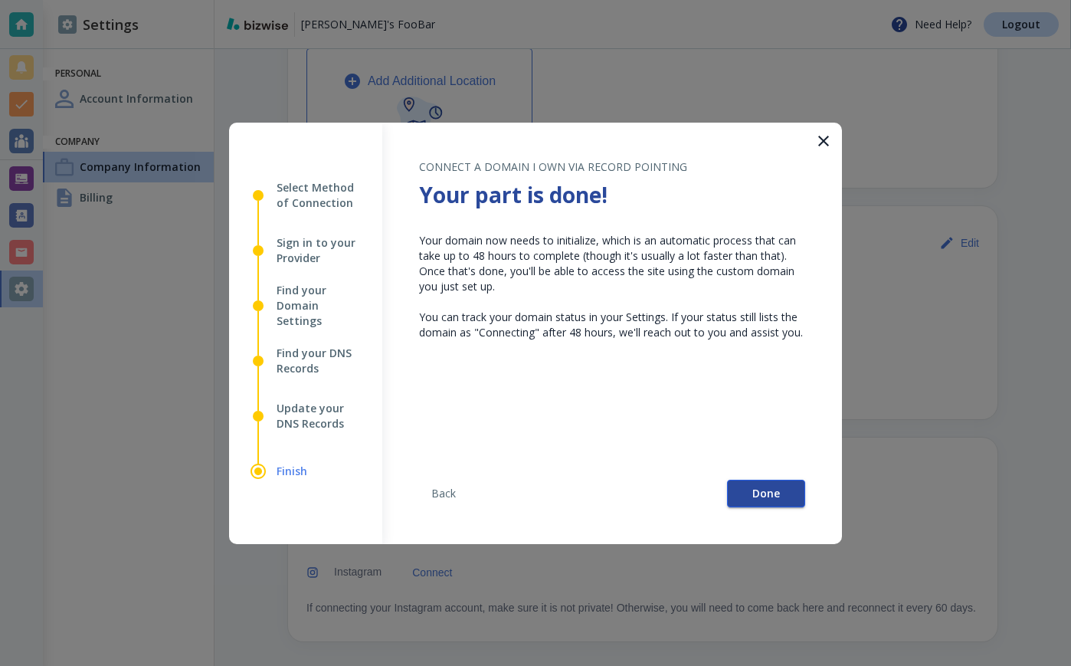
click at [773, 491] on span "Done" at bounding box center [767, 493] width 28 height 11
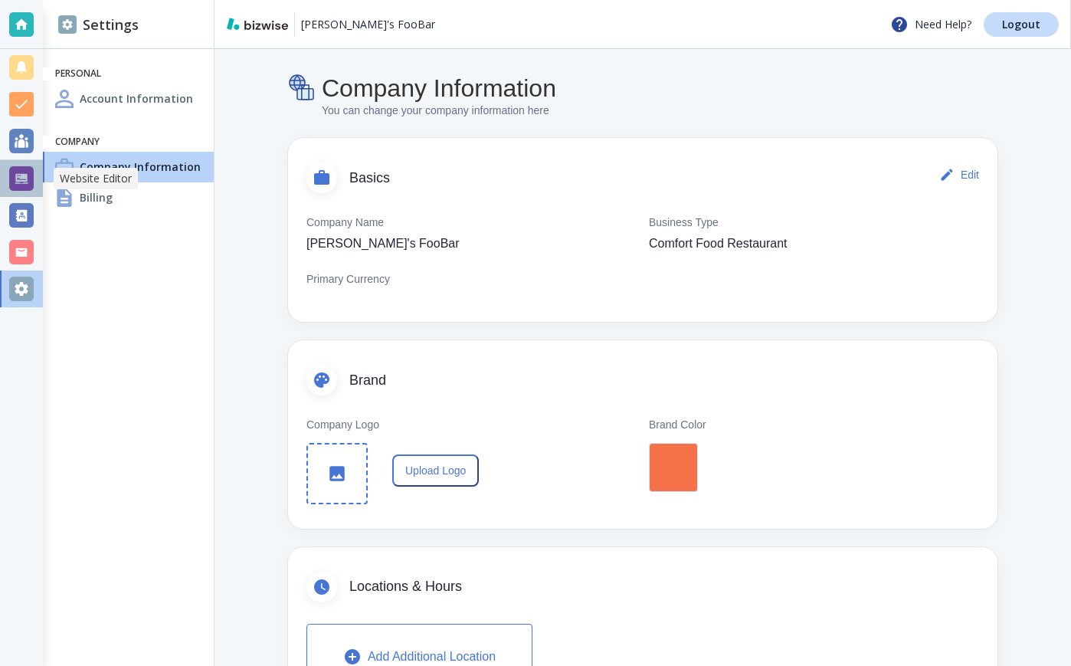
click at [28, 179] on div at bounding box center [21, 178] width 25 height 25
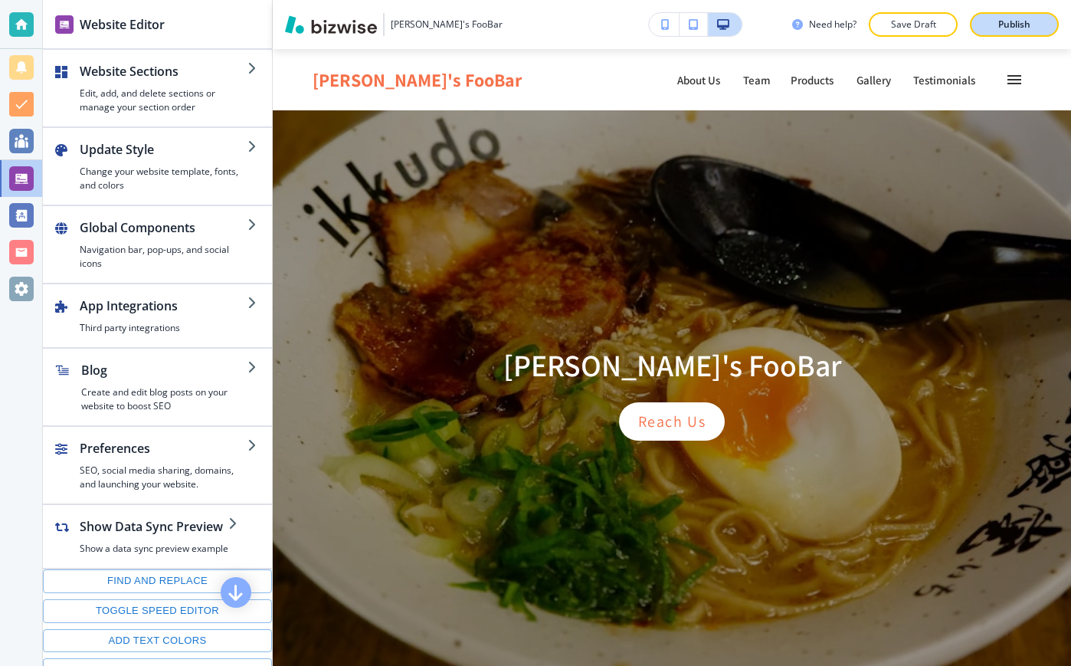
click at [1008, 19] on p "Publish" at bounding box center [1014, 25] width 32 height 14
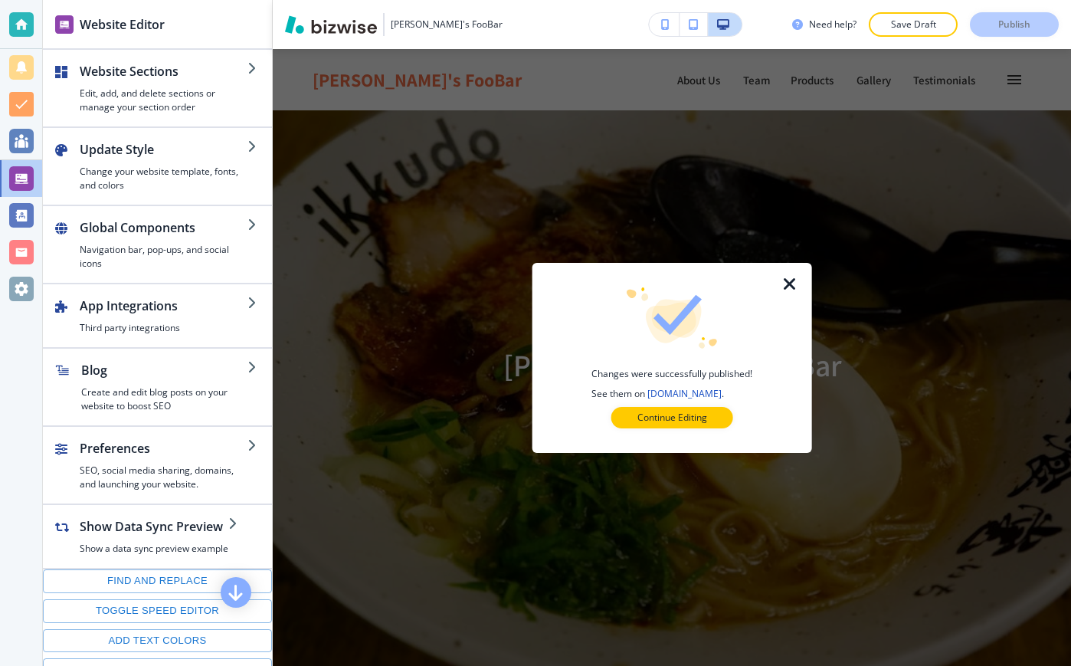
click at [693, 388] on link "[DOMAIN_NAME]" at bounding box center [685, 393] width 74 height 13
click at [666, 417] on p "Continue Editing" at bounding box center [673, 418] width 70 height 14
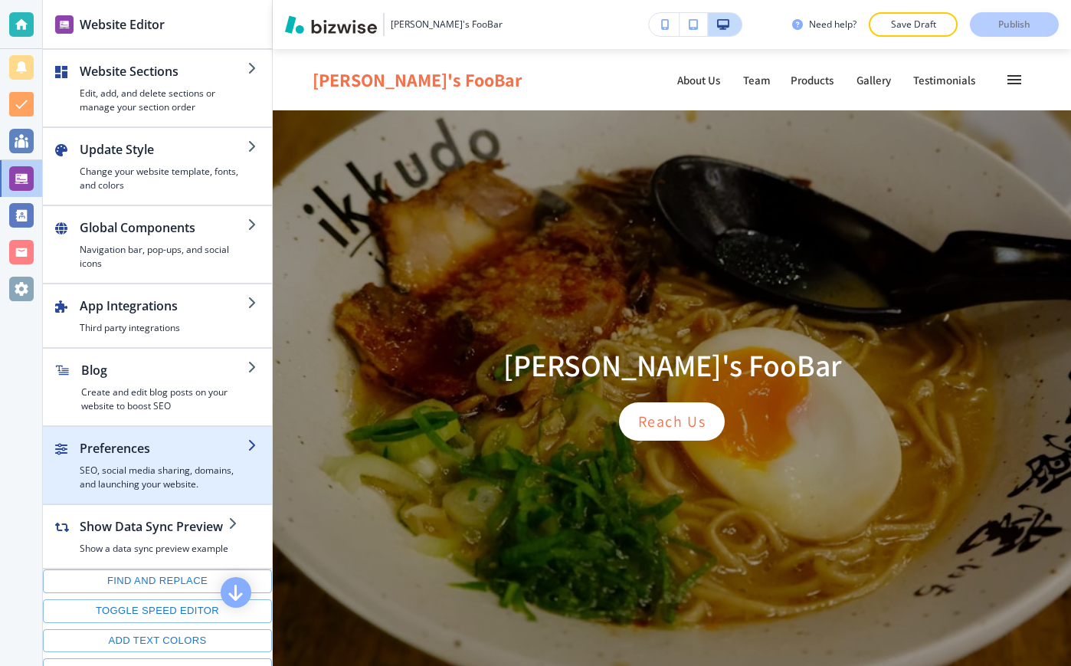
click at [196, 443] on h2 "Preferences" at bounding box center [164, 448] width 168 height 18
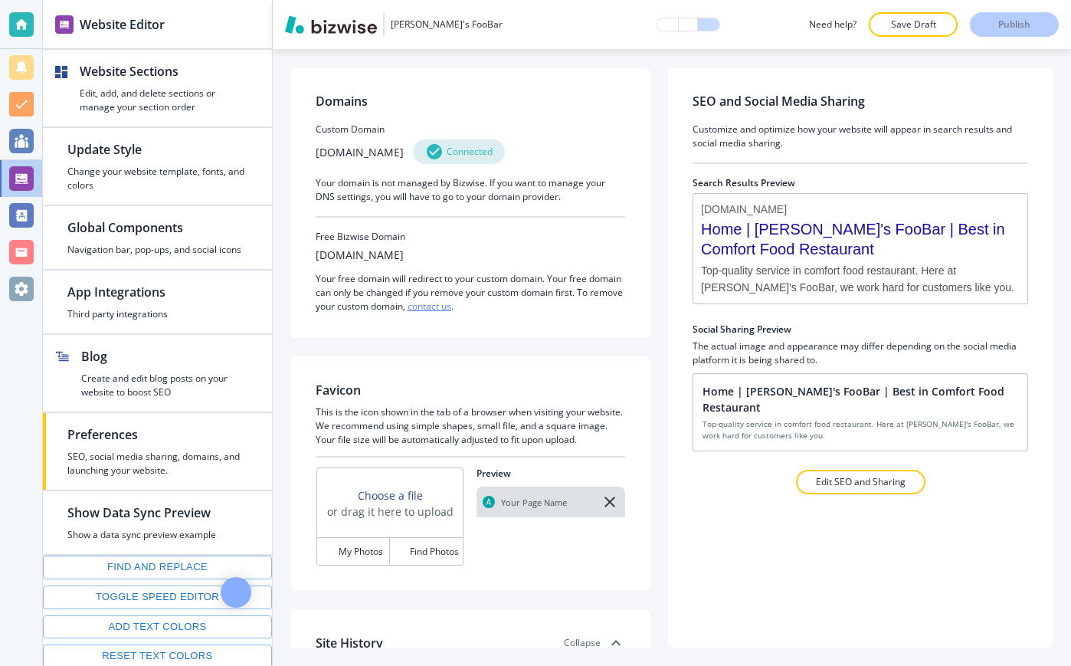
click at [379, 156] on h3 "[DOMAIN_NAME]" at bounding box center [360, 152] width 88 height 16
copy div "[DOMAIN_NAME]"
click at [461, 400] on div at bounding box center [471, 402] width 310 height 6
